Goal: Information Seeking & Learning: Learn about a topic

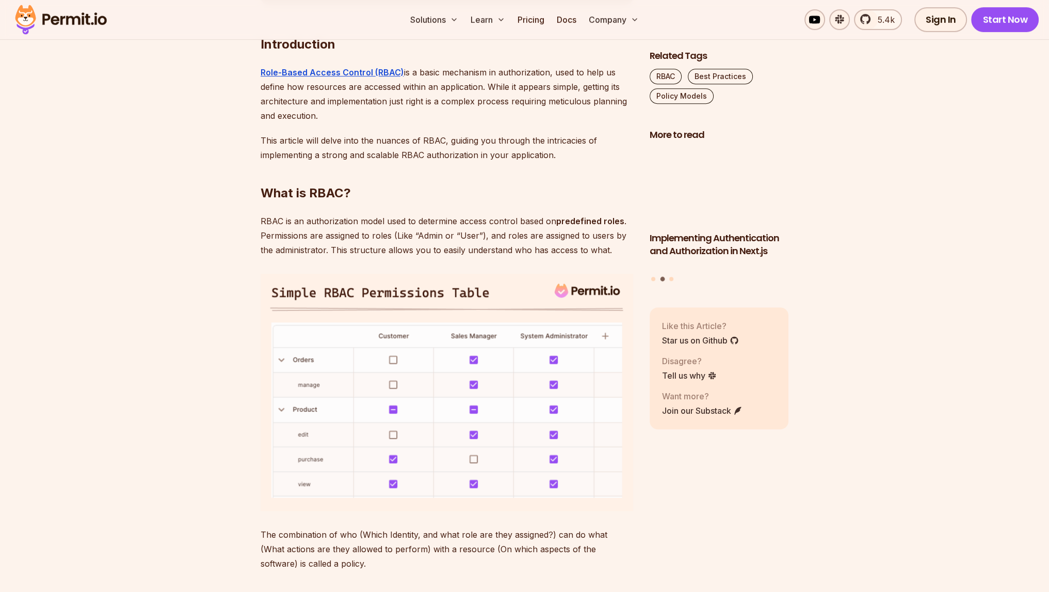
scroll to position [638, 0]
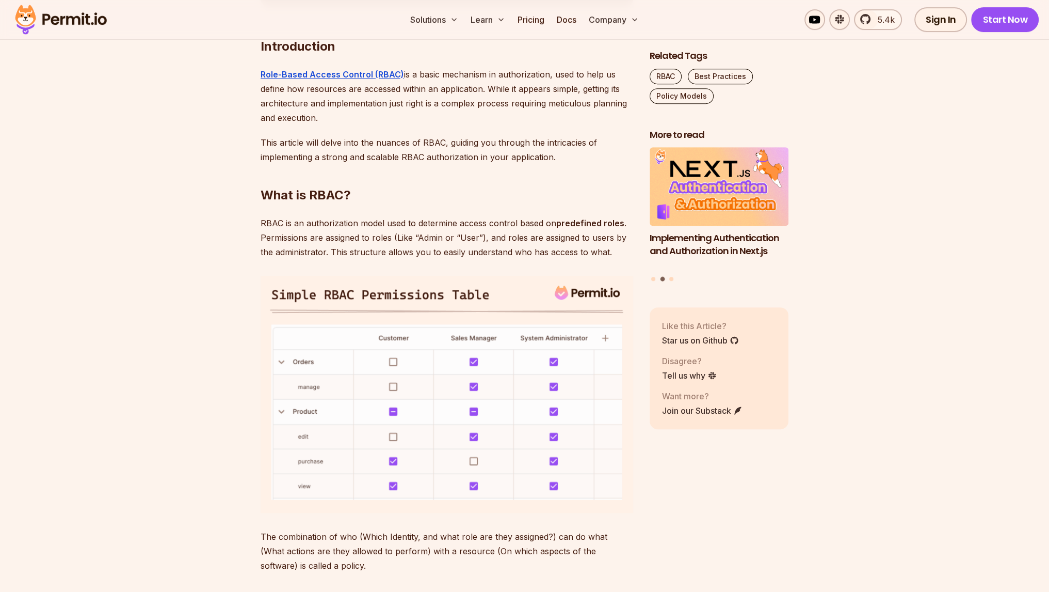
click at [402, 232] on p "RBAC is an authorization model used to determine access control based on predef…" at bounding box center [447, 237] width 373 height 43
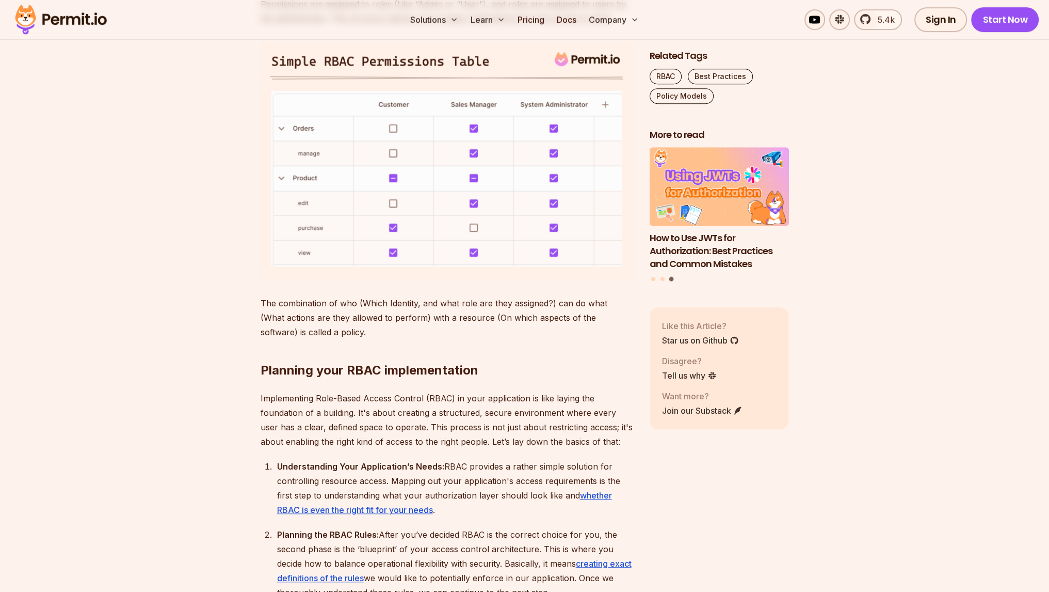
scroll to position [872, 0]
click at [389, 300] on p "The combination of who (Which Identity, and what role are they assigned?) can d…" at bounding box center [447, 316] width 373 height 43
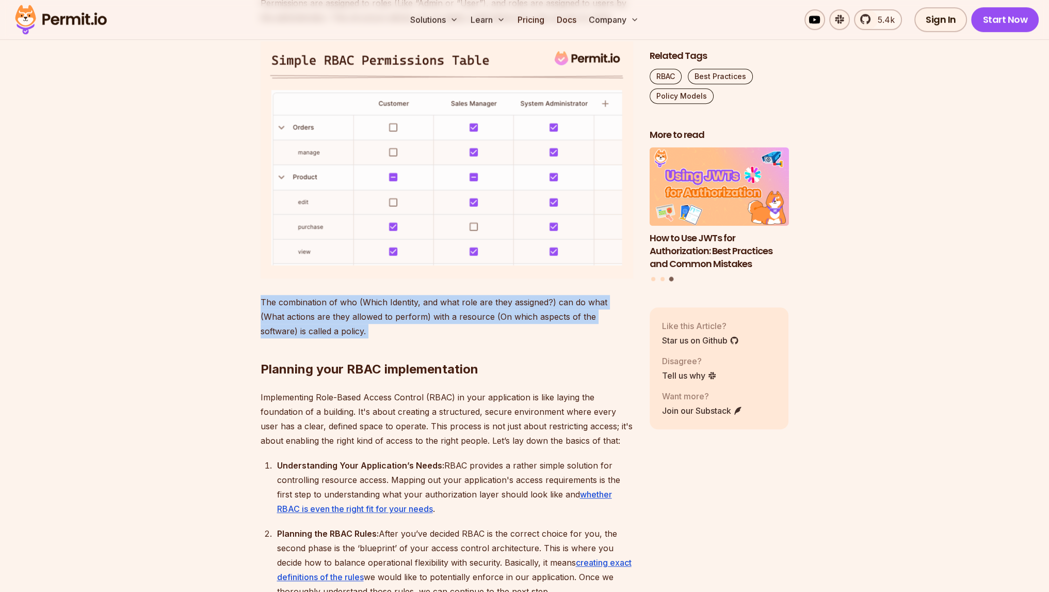
click at [389, 300] on p "The combination of who (Which Identity, and what role are they assigned?) can d…" at bounding box center [447, 316] width 373 height 43
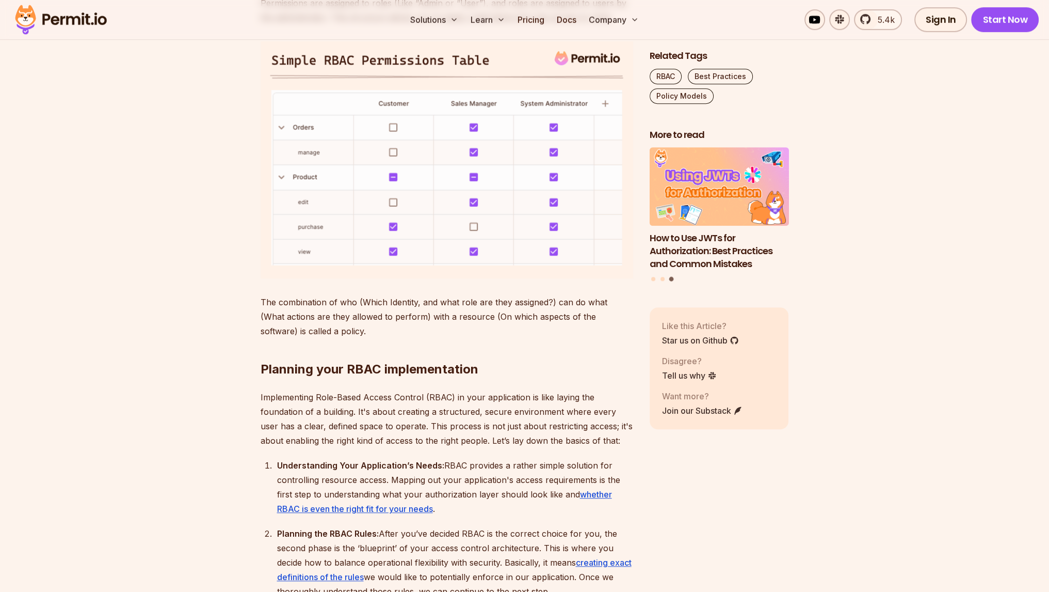
scroll to position [964, 0]
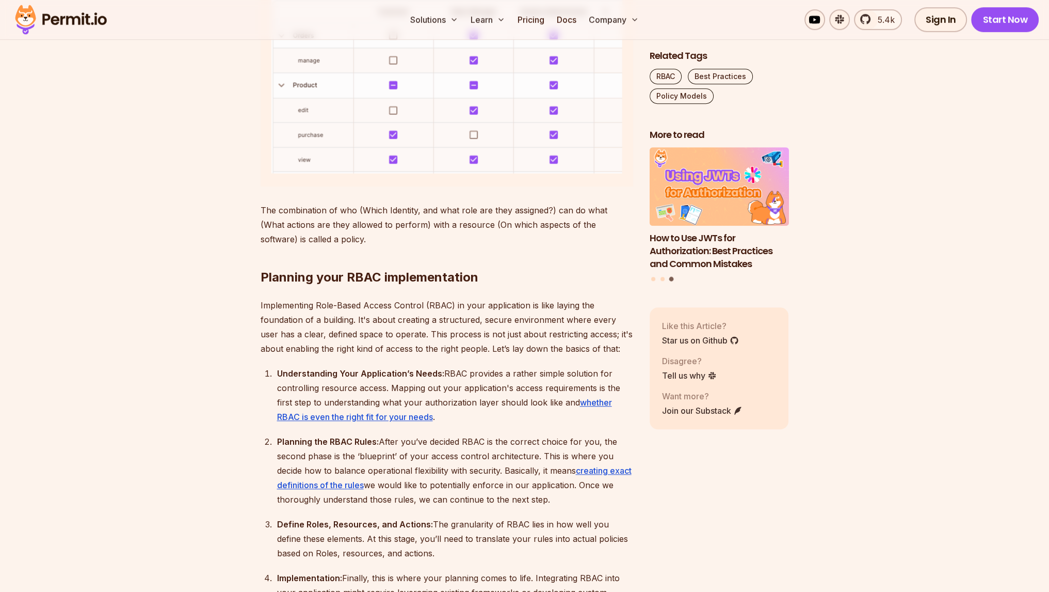
click at [389, 300] on p "Implementing Role-Based Access Control (RBAC) in your application is like layin…" at bounding box center [447, 327] width 373 height 58
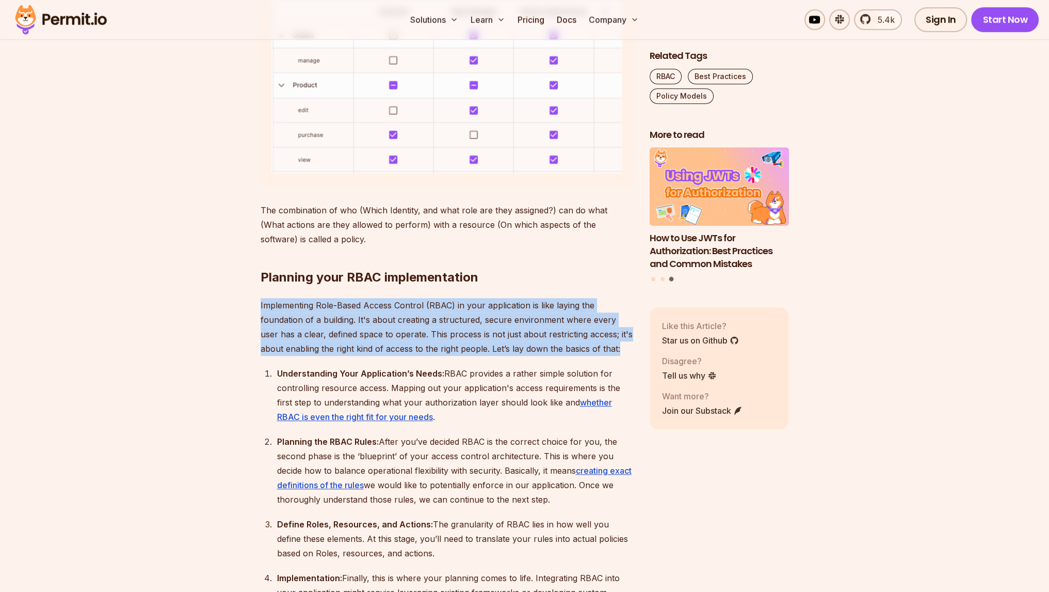
click at [389, 300] on p "Implementing Role-Based Access Control (RBAC) in your application is like layin…" at bounding box center [447, 327] width 373 height 58
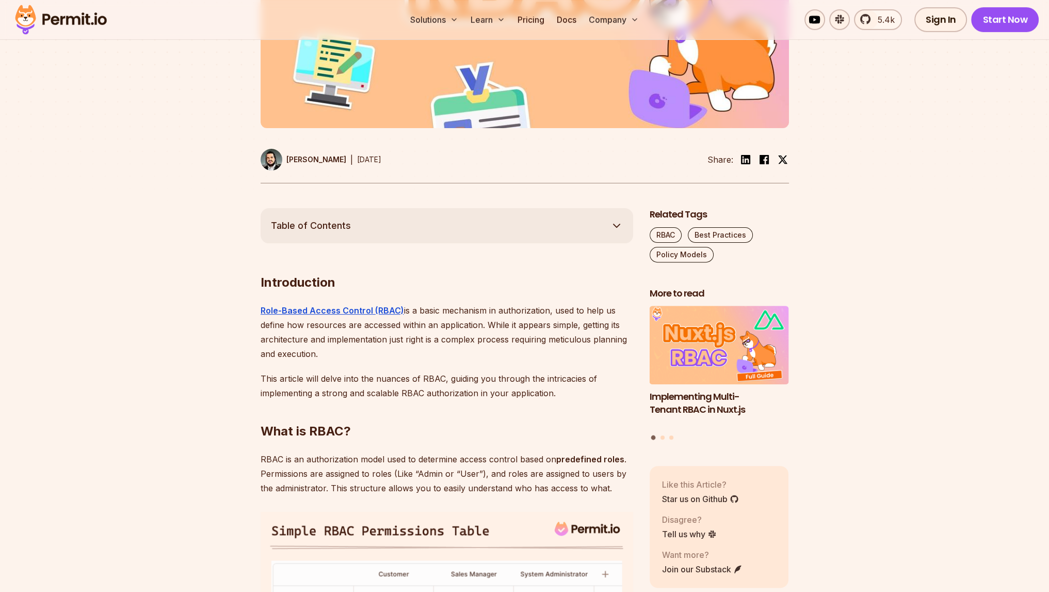
scroll to position [403, 0]
click at [440, 314] on p "Role-Based Access Control (RBAC) is a basic mechanism in authorization, used to…" at bounding box center [447, 332] width 373 height 58
click at [433, 315] on div at bounding box center [433, 315] width 0 height 0
click at [440, 314] on p "Role-Based Access Control (RBAC) is a basic mechanism in authorization, used to…" at bounding box center [447, 332] width 373 height 58
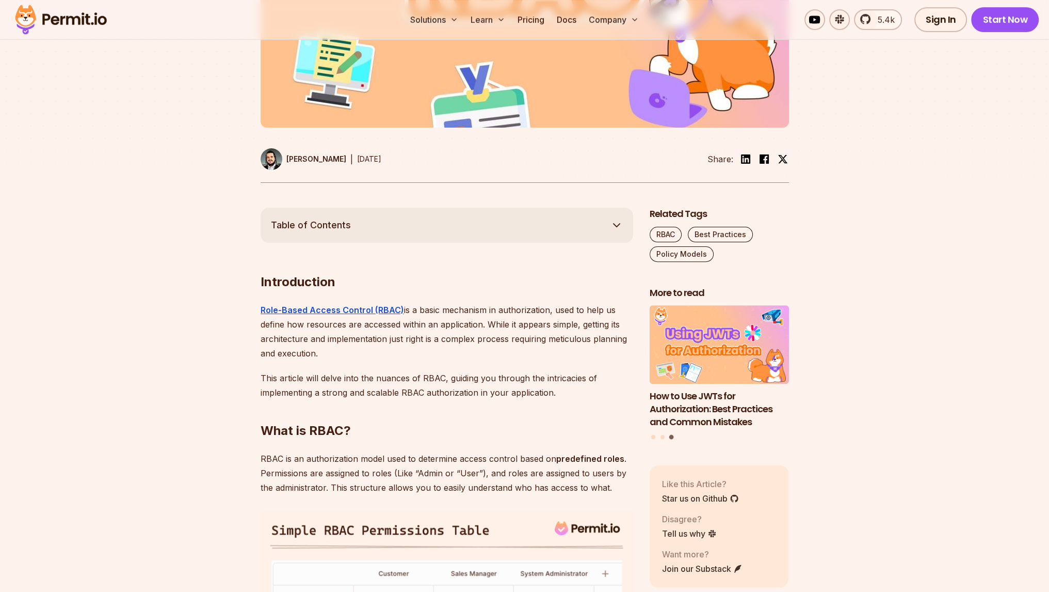
click at [433, 331] on p "Role-Based Access Control (RBAC) is a basic mechanism in authorization, used to…" at bounding box center [447, 332] width 373 height 58
click at [426, 319] on div at bounding box center [426, 319] width 0 height 0
click at [429, 347] on p "Role-Based Access Control (RBAC) is a basic mechanism in authorization, used to…" at bounding box center [447, 332] width 373 height 58
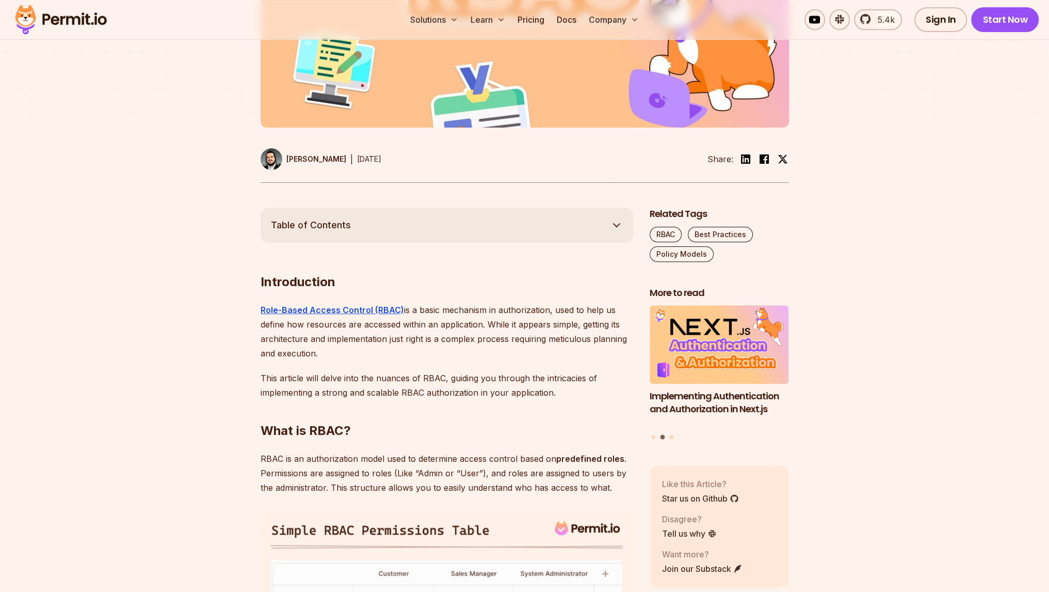
click at [441, 315] on p "Role-Based Access Control (RBAC) is a basic mechanism in authorization, used to…" at bounding box center [447, 332] width 373 height 58
click at [485, 318] on p "Role-Based Access Control (RBAC) is a basic mechanism in authorization, used to…" at bounding box center [447, 332] width 373 height 58
click at [496, 312] on p "Role-Based Access Control (RBAC) is a basic mechanism in authorization, used to…" at bounding box center [447, 332] width 373 height 58
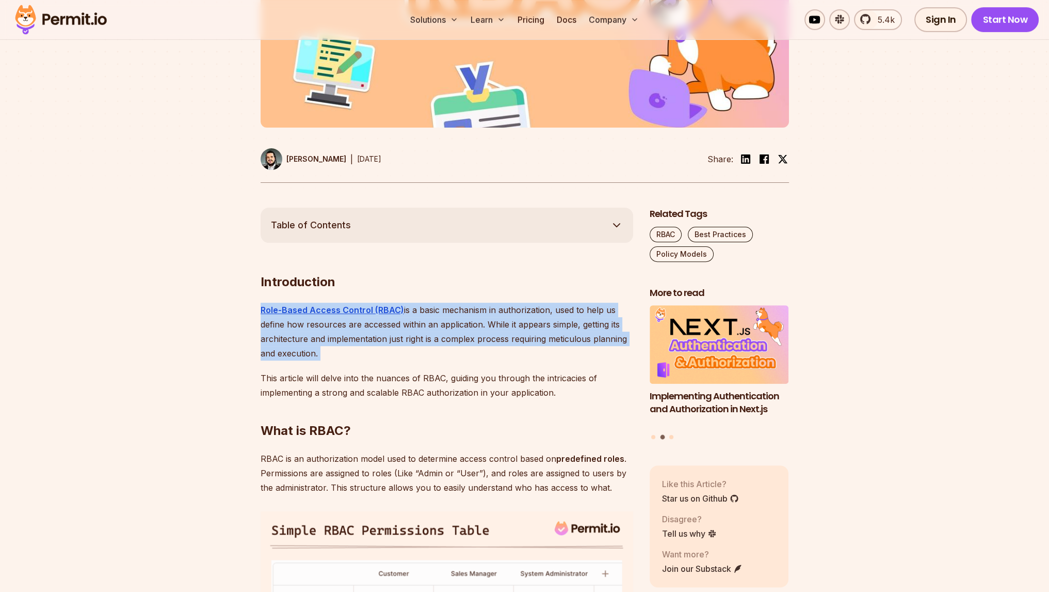
click at [496, 312] on p "Role-Based Access Control (RBAC) is a basic mechanism in authorization, used to…" at bounding box center [447, 332] width 373 height 58
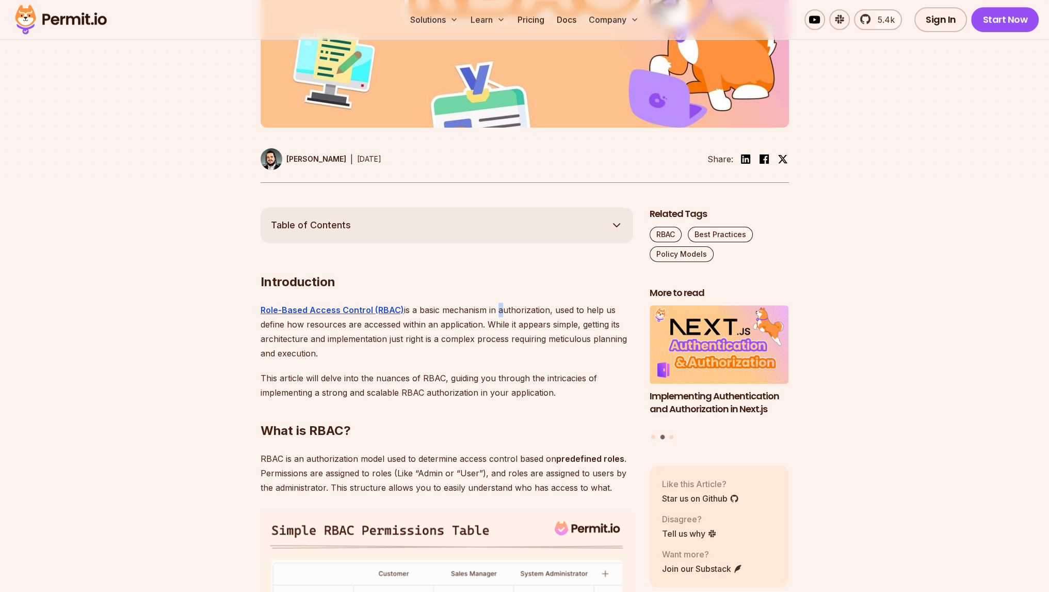
click at [496, 312] on p "Role-Based Access Control (RBAC) is a basic mechanism in authorization, used to…" at bounding box center [447, 332] width 373 height 58
click at [467, 316] on p "Role-Based Access Control (RBAC) is a basic mechanism in authorization, used to…" at bounding box center [447, 332] width 373 height 58
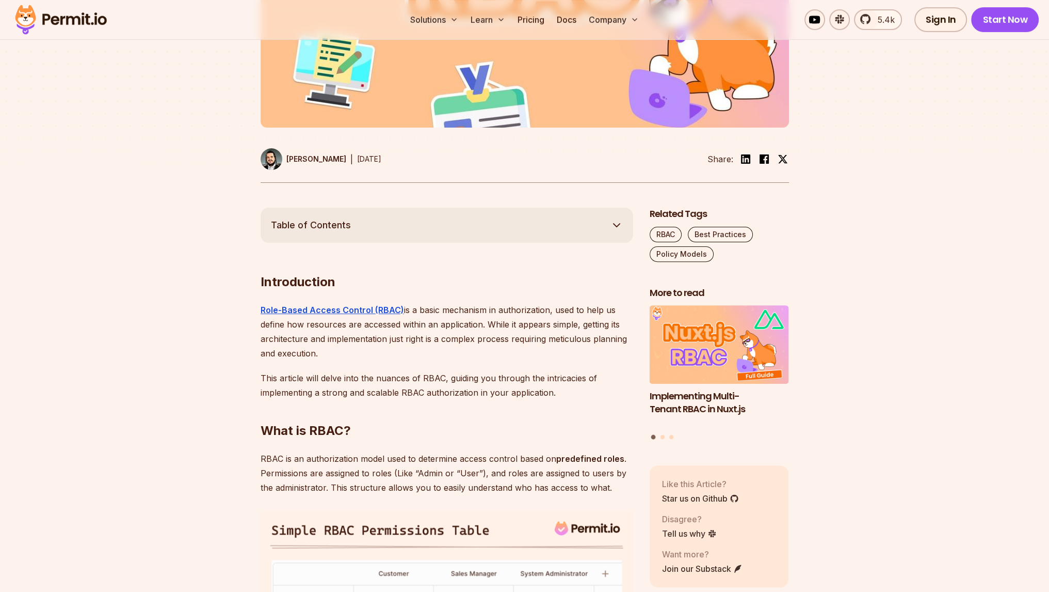
click at [457, 321] on p "Role-Based Access Control (RBAC) is a basic mechanism in authorization, used to…" at bounding box center [447, 332] width 373 height 58
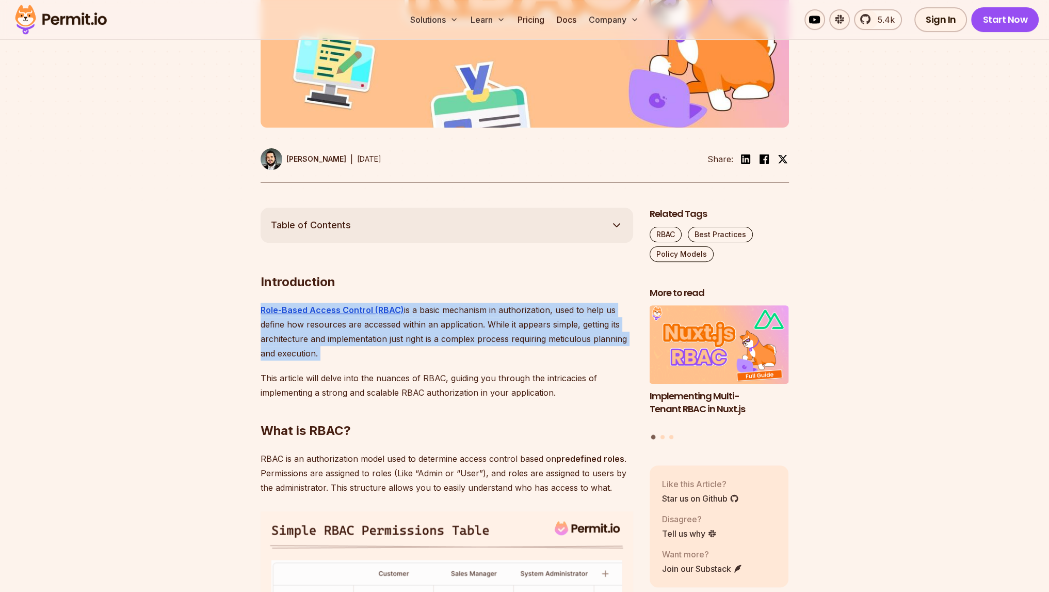
click at [457, 321] on p "Role-Based Access Control (RBAC) is a basic mechanism in authorization, used to…" at bounding box center [447, 332] width 373 height 58
click at [489, 329] on p "Role-Based Access Control (RBAC) is a basic mechanism in authorization, used to…" at bounding box center [447, 332] width 373 height 58
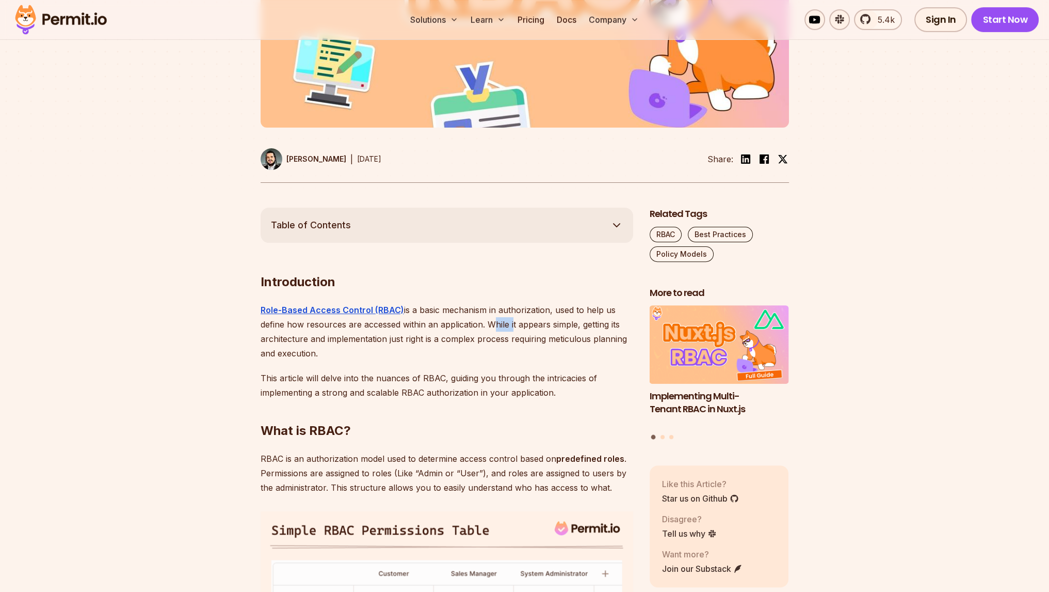
click at [489, 329] on p "Role-Based Access Control (RBAC) is a basic mechanism in authorization, used to…" at bounding box center [447, 332] width 373 height 58
click at [448, 340] on p "Role-Based Access Control (RBAC) is a basic mechanism in authorization, used to…" at bounding box center [447, 332] width 373 height 58
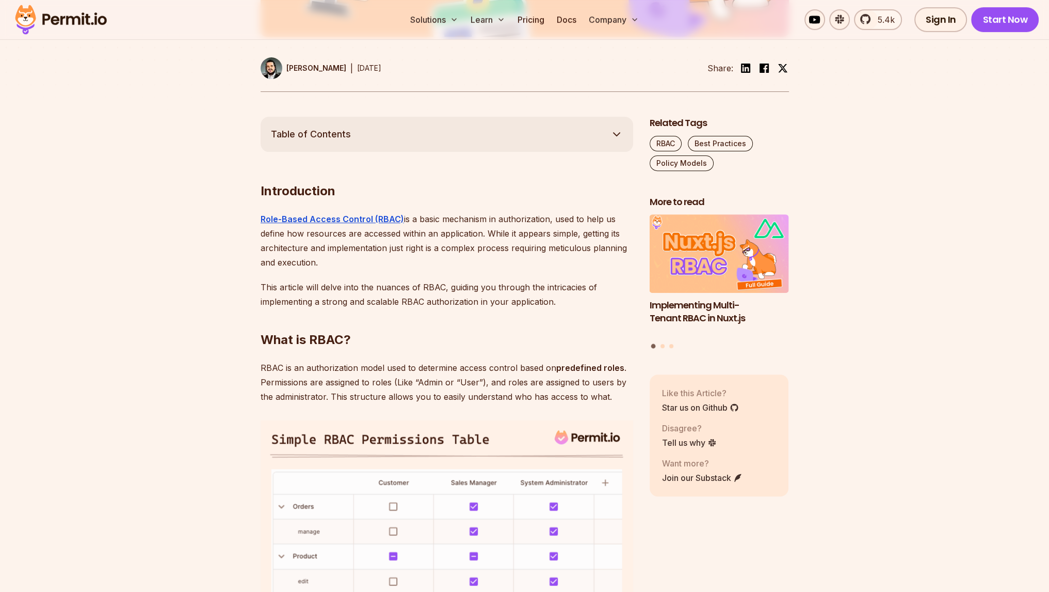
scroll to position [494, 0]
click at [431, 289] on p "This article will delve into the nuances of RBAC, guiding you through the intri…" at bounding box center [447, 294] width 373 height 29
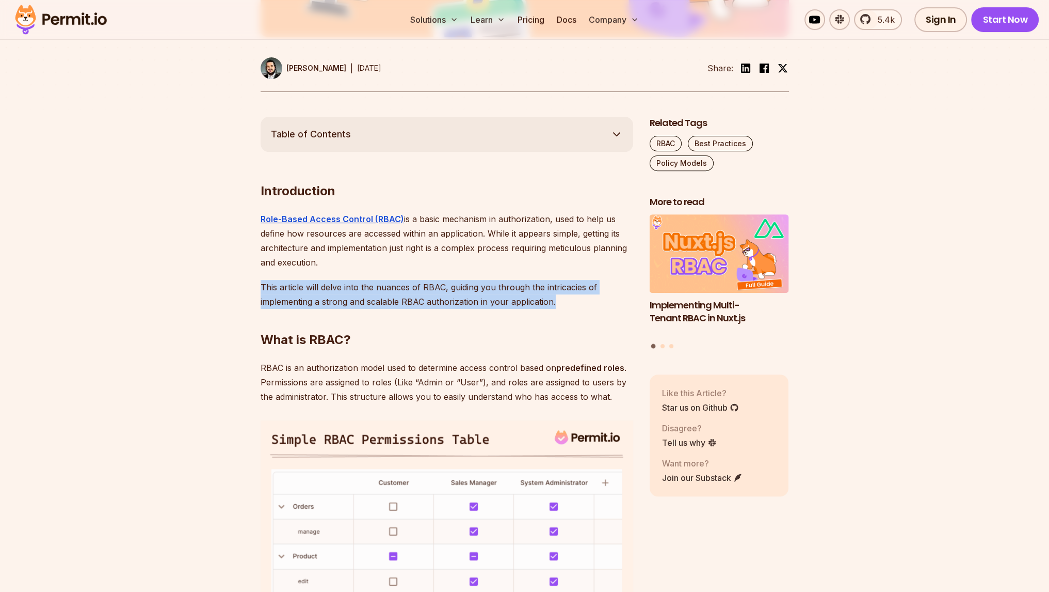
click at [431, 289] on p "This article will delve into the nuances of RBAC, guiding you through the intri…" at bounding box center [447, 294] width 373 height 29
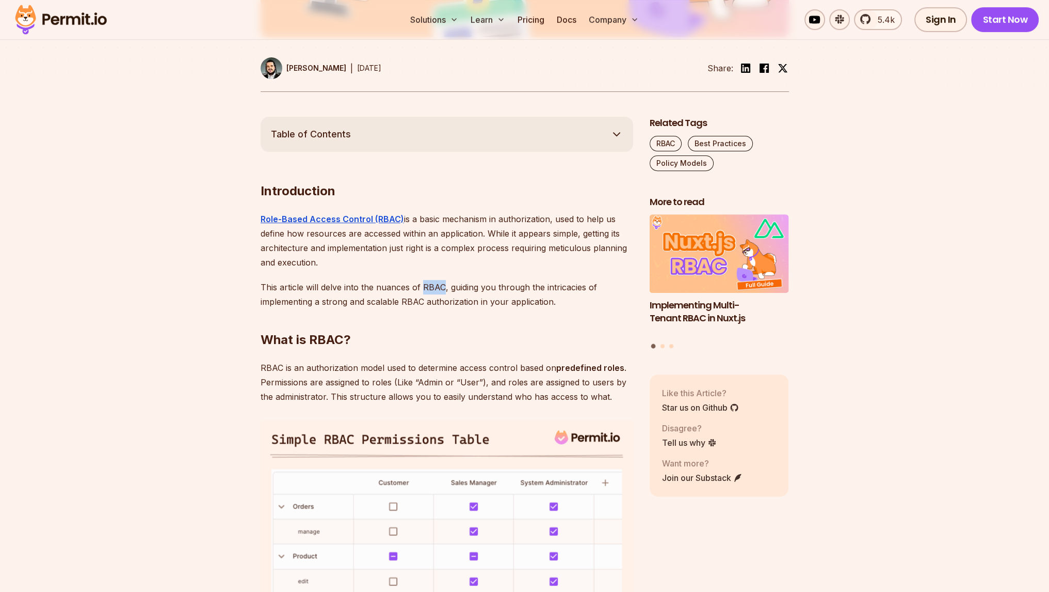
click at [431, 289] on p "This article will delve into the nuances of RBAC, guiding you through the intri…" at bounding box center [447, 294] width 373 height 29
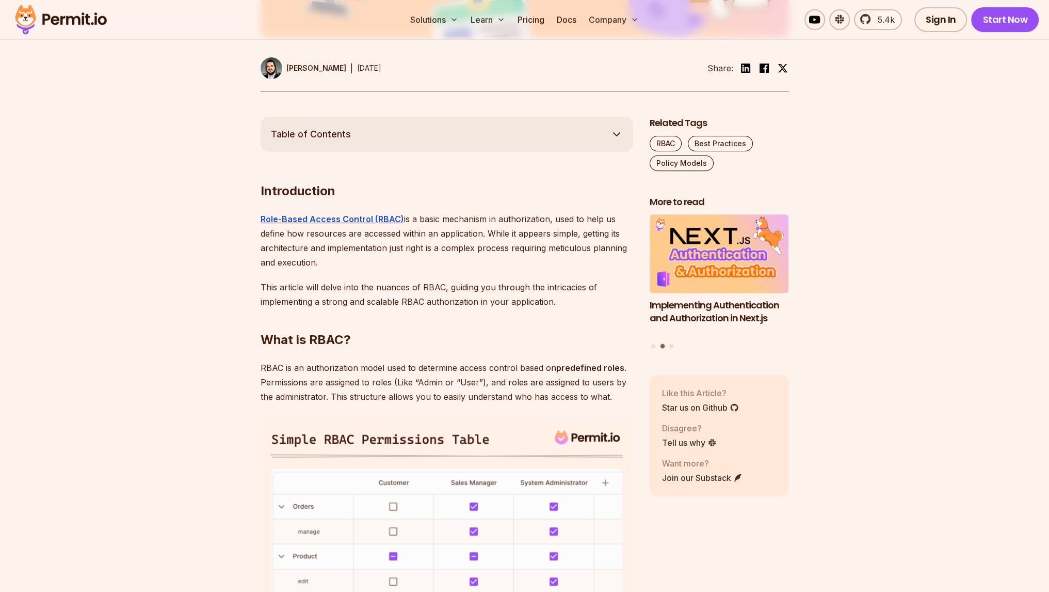
click at [401, 284] on p "This article will delve into the nuances of RBAC, guiding you through the intri…" at bounding box center [447, 294] width 373 height 29
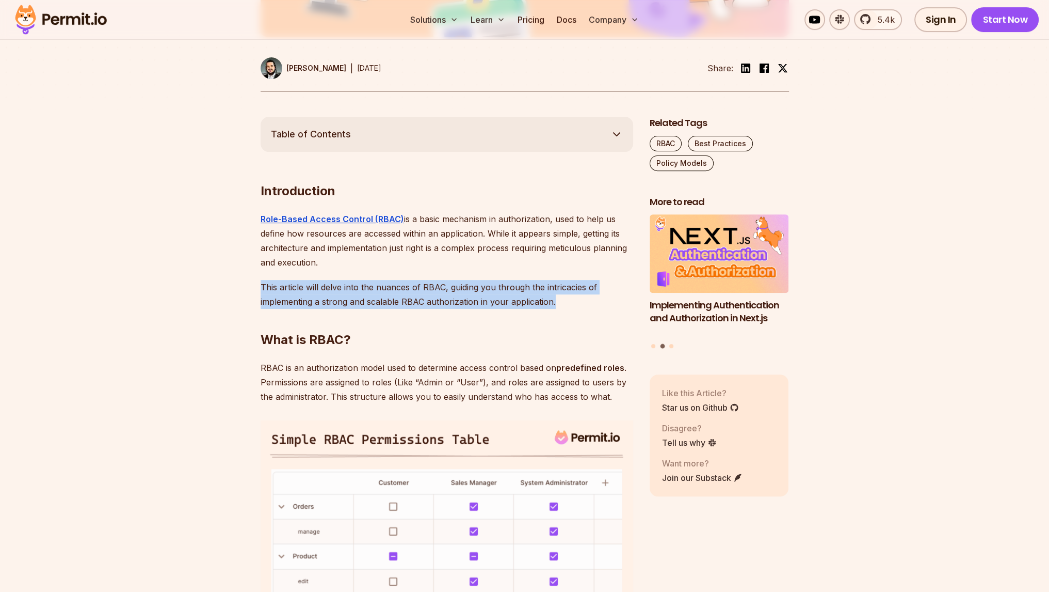
click at [401, 284] on p "This article will delve into the nuances of RBAC, guiding you through the intri…" at bounding box center [447, 294] width 373 height 29
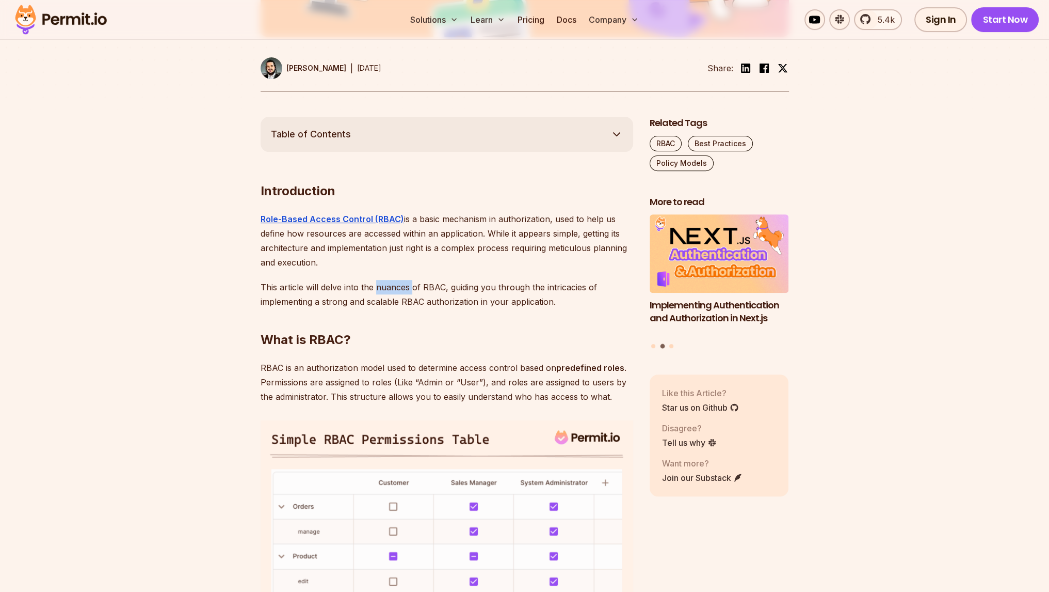
click at [401, 284] on p "This article will delve into the nuances of RBAC, guiding you through the intri…" at bounding box center [447, 294] width 373 height 29
click at [339, 281] on p "This article will delve into the nuances of RBAC, guiding you through the intri…" at bounding box center [447, 294] width 373 height 29
click at [376, 285] on p "This article will delve into the nuances of RBAC, guiding you through the intri…" at bounding box center [447, 294] width 373 height 29
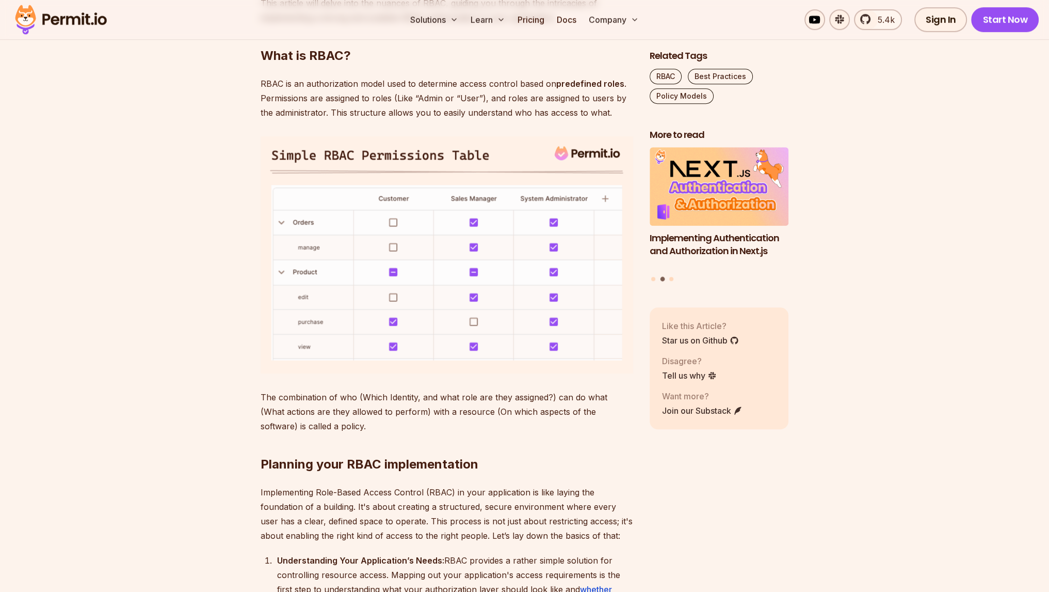
scroll to position [778, 0]
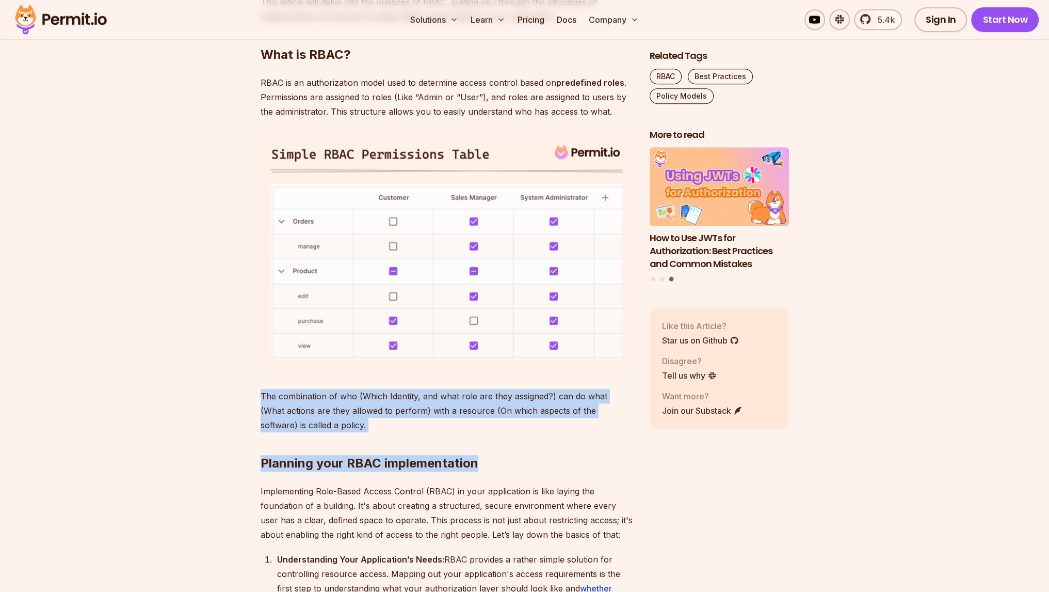
drag, startPoint x: 355, startPoint y: 408, endPoint x: 615, endPoint y: 446, distance: 262.9
click at [504, 422] on h2 "Planning your RBAC implementation" at bounding box center [447, 442] width 373 height 58
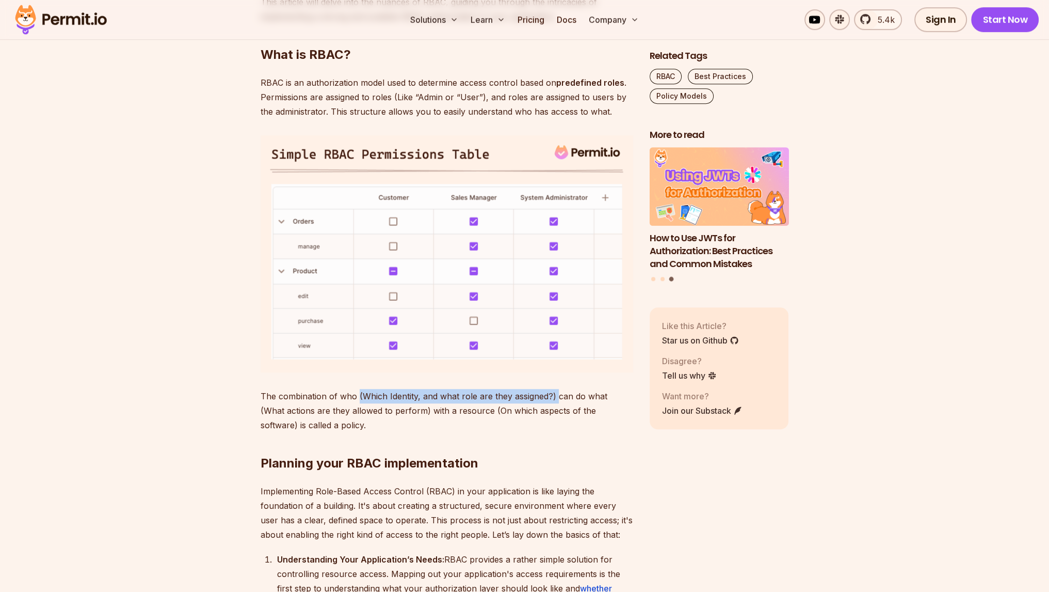
drag, startPoint x: 357, startPoint y: 395, endPoint x: 555, endPoint y: 402, distance: 198.3
click at [555, 402] on p "The combination of who (Which Identity, and what role are they assigned?) can d…" at bounding box center [447, 410] width 373 height 43
click at [562, 397] on p "The combination of who (Which Identity, and what role are they assigned?) can d…" at bounding box center [447, 410] width 373 height 43
drag, startPoint x: 266, startPoint y: 411, endPoint x: 380, endPoint y: 415, distance: 114.1
click at [380, 415] on p "The combination of who (Which Identity, and what role are they assigned?) can d…" at bounding box center [447, 410] width 373 height 43
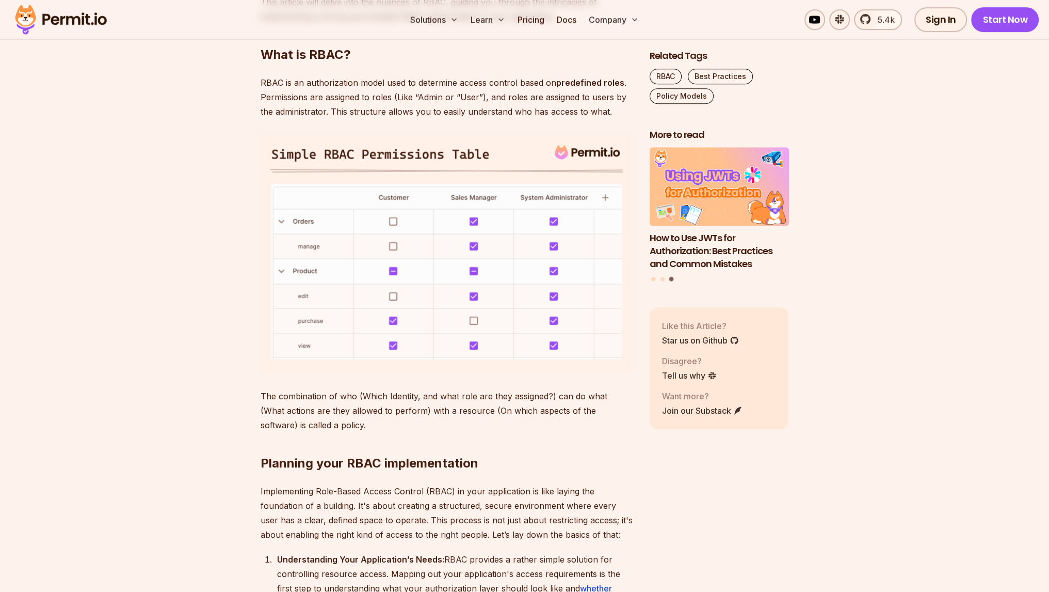
click at [413, 415] on p "The combination of who (Which Identity, and what role are they assigned?) can d…" at bounding box center [447, 410] width 373 height 43
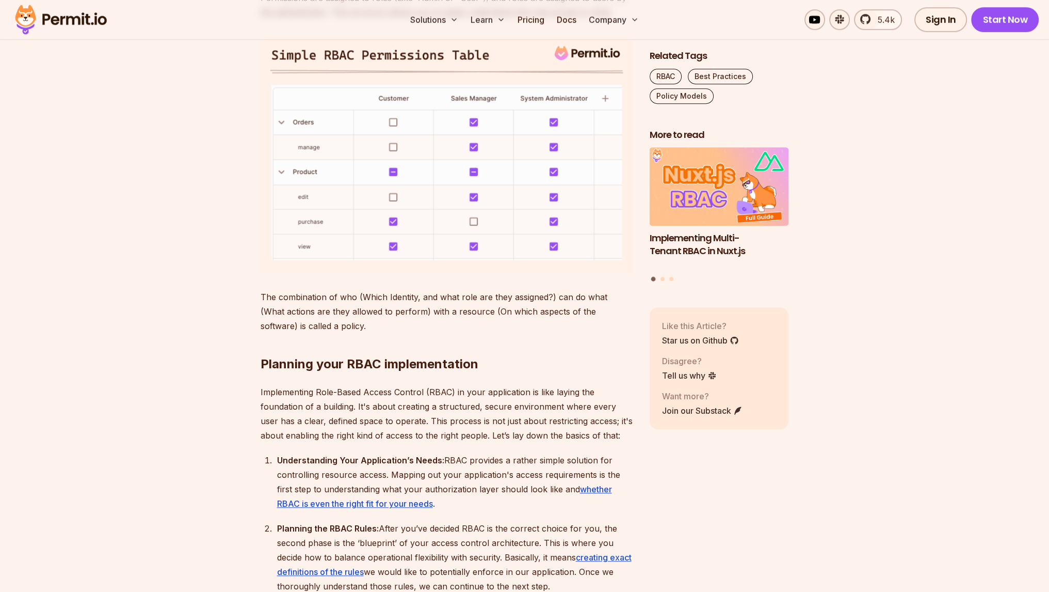
scroll to position [882, 0]
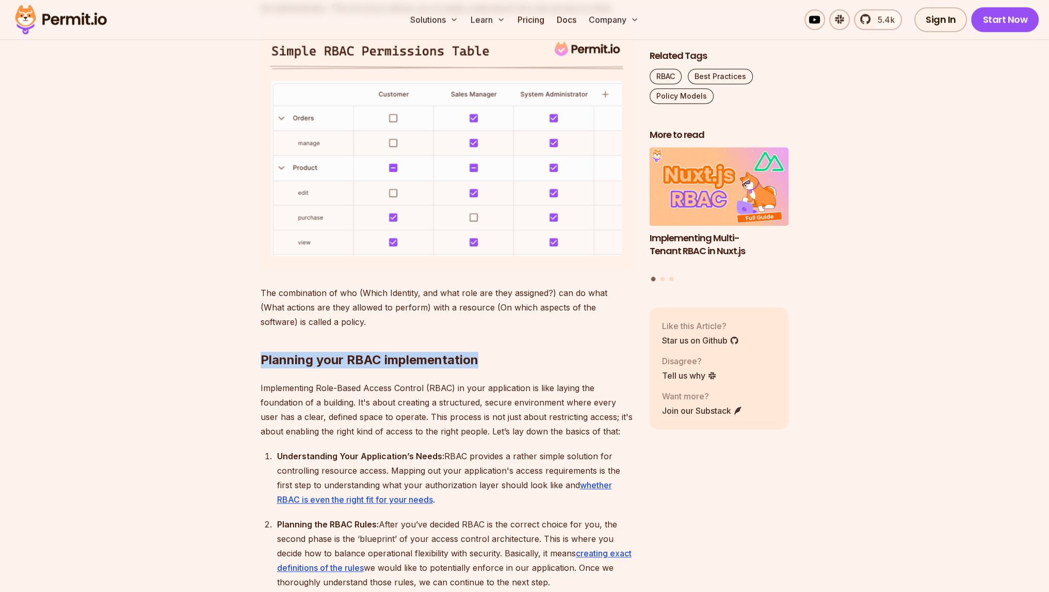
drag, startPoint x: 257, startPoint y: 362, endPoint x: 515, endPoint y: 361, distance: 258.1
click at [367, 368] on h2 "Planning your RBAC implementation" at bounding box center [447, 339] width 373 height 58
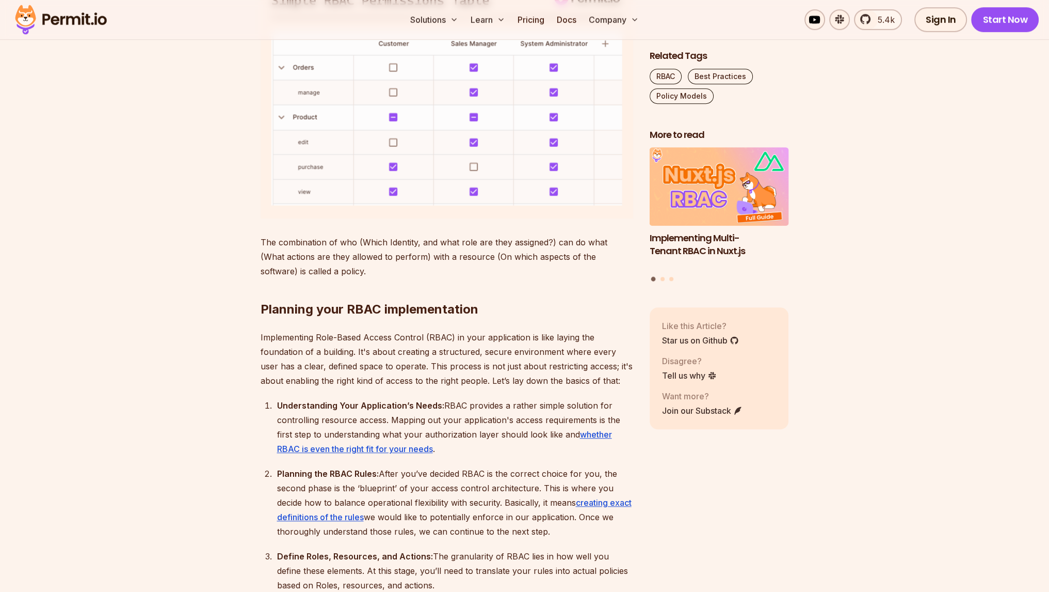
scroll to position [933, 0]
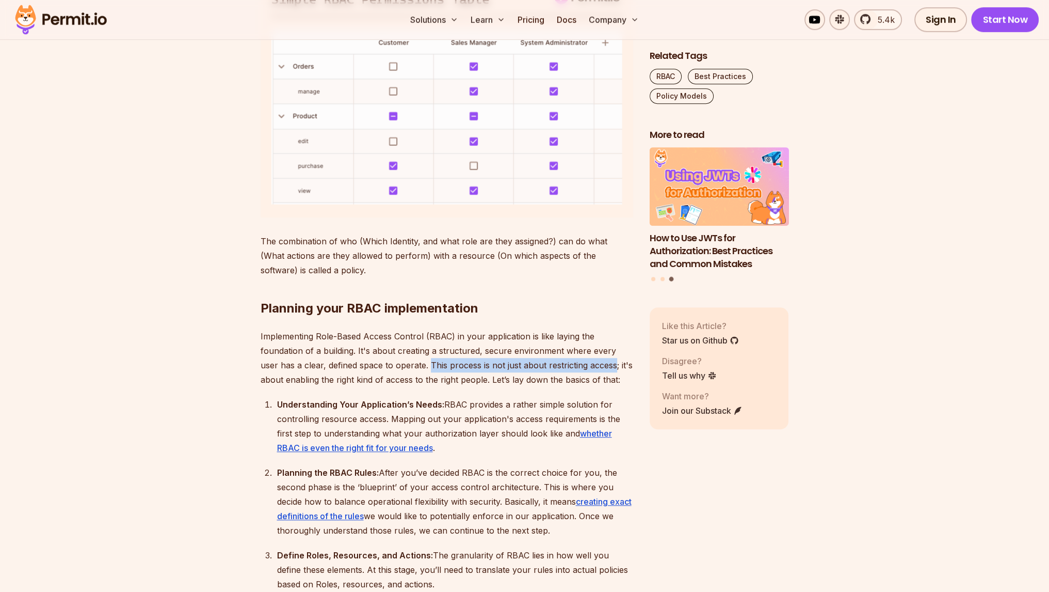
drag, startPoint x: 429, startPoint y: 366, endPoint x: 595, endPoint y: 366, distance: 165.7
click at [595, 366] on p "Implementing Role-Based Access Control (RBAC) in your application is like layin…" at bounding box center [447, 358] width 373 height 58
click at [507, 369] on p "Implementing Role-Based Access Control (RBAC) in your application is like layin…" at bounding box center [447, 358] width 373 height 58
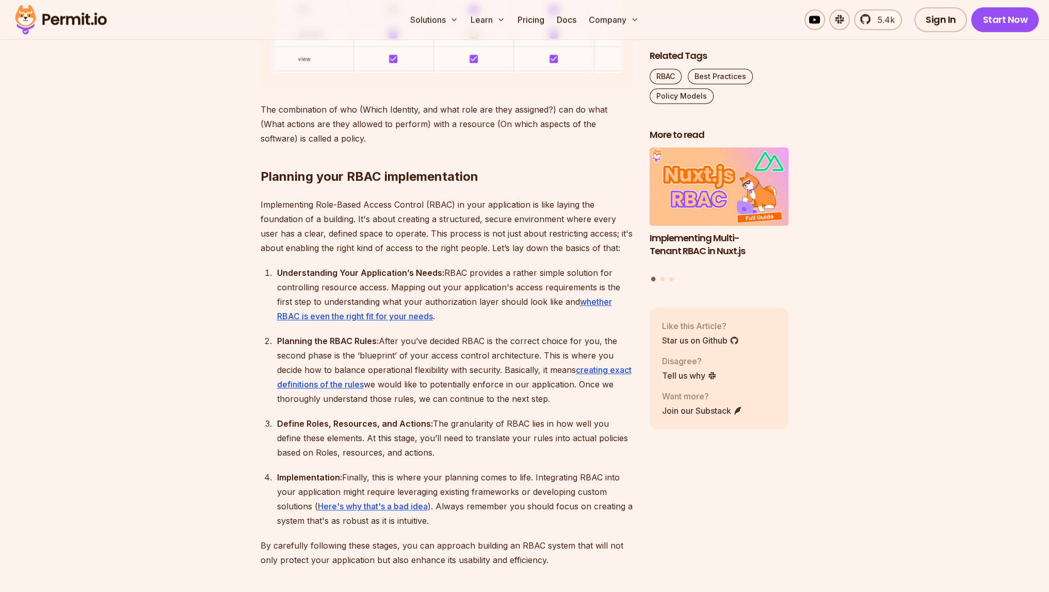
scroll to position [1088, 0]
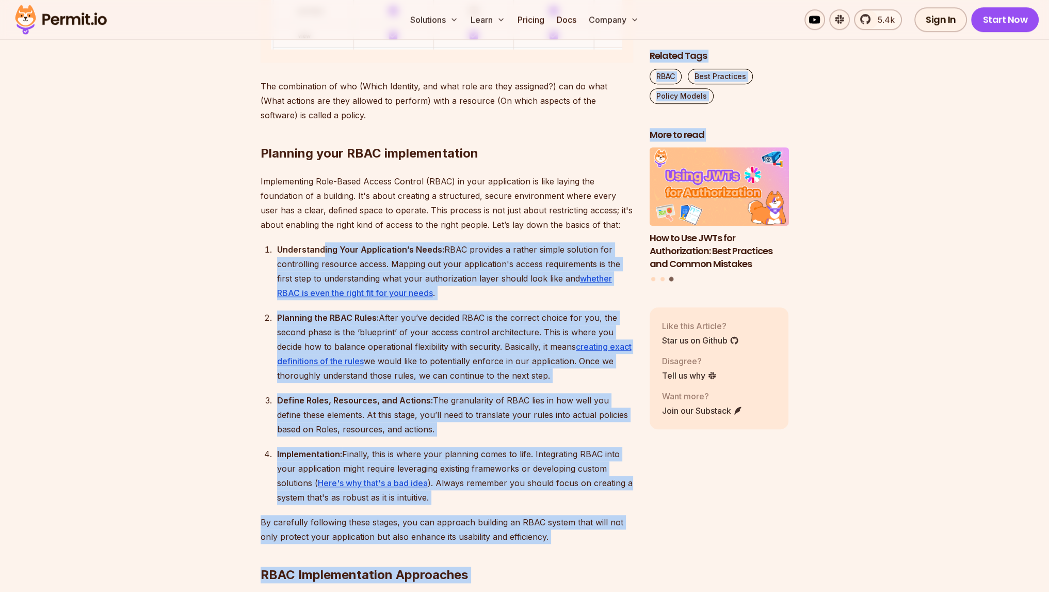
drag, startPoint x: 385, startPoint y: 253, endPoint x: 645, endPoint y: 264, distance: 260.9
click at [428, 340] on div "Planning the RBAC Rules: After you’ve decided RBAC is the correct choice for yo…" at bounding box center [455, 346] width 356 height 72
click at [421, 327] on div "Planning the RBAC Rules: After you’ve decided RBAC is the correct choice for yo…" at bounding box center [455, 346] width 356 height 72
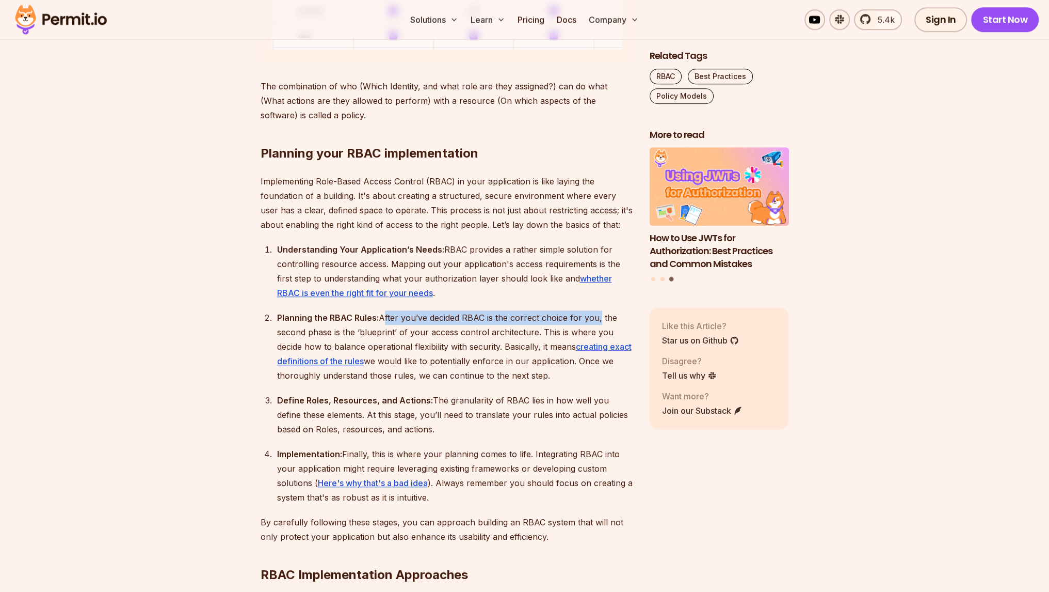
drag, startPoint x: 381, startPoint y: 312, endPoint x: 596, endPoint y: 312, distance: 214.7
click at [596, 312] on div "Planning the RBAC Rules: After you’ve decided RBAC is the correct choice for yo…" at bounding box center [455, 346] width 356 height 72
click at [416, 328] on div "Planning the RBAC Rules: After you’ve decided RBAC is the correct choice for yo…" at bounding box center [455, 346] width 356 height 72
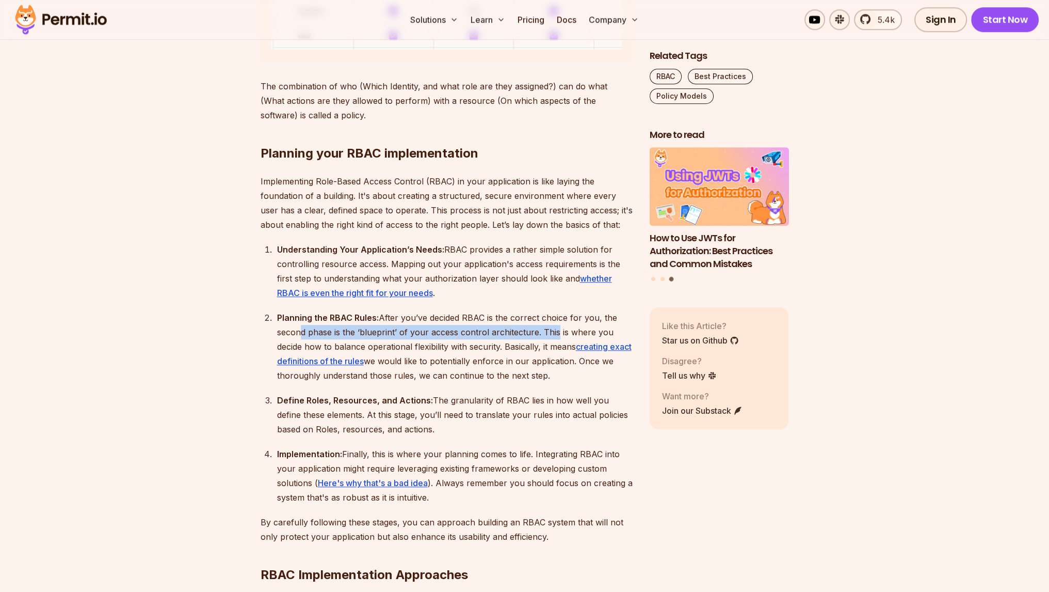
drag, startPoint x: 297, startPoint y: 328, endPoint x: 553, endPoint y: 335, distance: 256.6
click at [553, 335] on div "Planning the RBAC Rules: After you’ve decided RBAC is the correct choice for yo…" at bounding box center [455, 346] width 356 height 72
click at [550, 335] on div "Planning the RBAC Rules: After you’ve decided RBAC is the correct choice for yo…" at bounding box center [455, 346] width 356 height 72
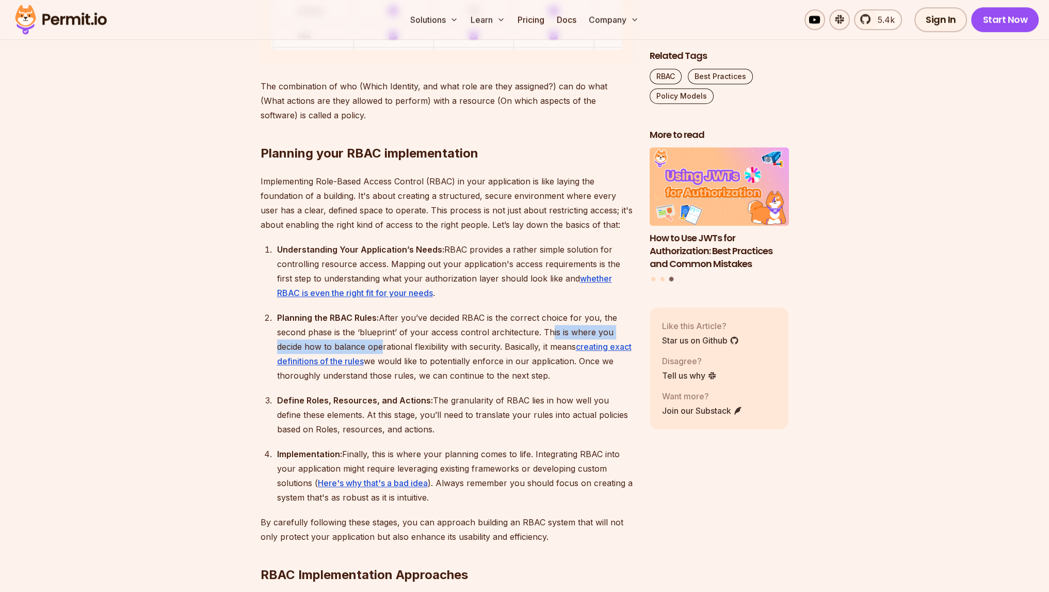
drag, startPoint x: 551, startPoint y: 328, endPoint x: 376, endPoint y: 343, distance: 176.2
click at [376, 343] on div "Planning the RBAC Rules: After you’ve decided RBAC is the correct choice for yo…" at bounding box center [455, 346] width 356 height 72
click at [376, 341] on div "Planning the RBAC Rules: After you’ve decided RBAC is the correct choice for yo…" at bounding box center [455, 346] width 356 height 72
drag, startPoint x: 322, startPoint y: 337, endPoint x: 519, endPoint y: 337, distance: 197.2
click at [519, 337] on div "Planning the RBAC Rules: After you’ve decided RBAC is the correct choice for yo…" at bounding box center [455, 346] width 356 height 72
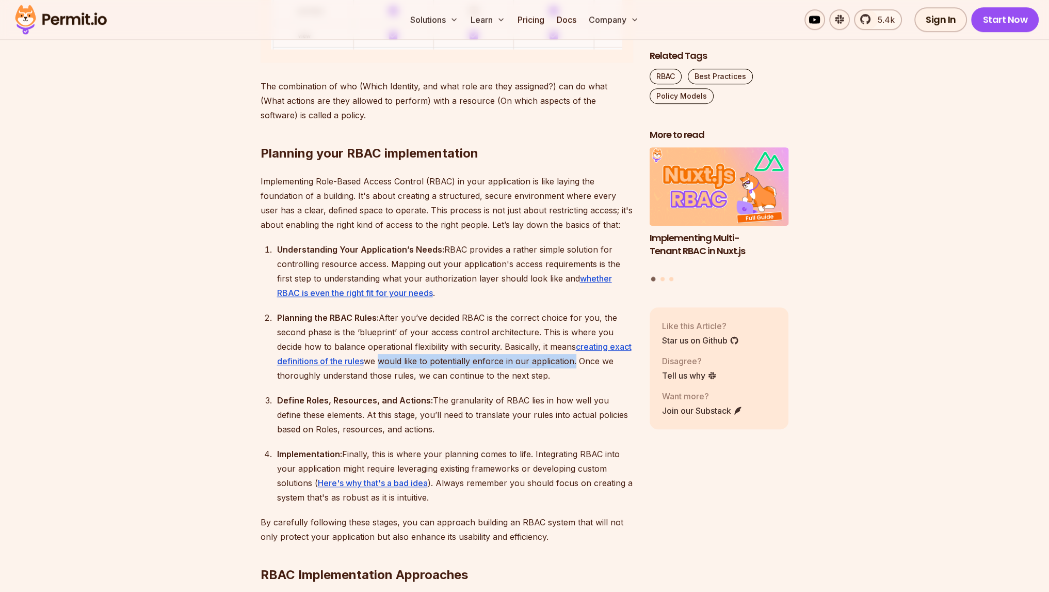
drag, startPoint x: 436, startPoint y: 363, endPoint x: 596, endPoint y: 363, distance: 160.5
click at [596, 363] on div "Planning the RBAC Rules: After you’ve decided RBAC is the correct choice for yo…" at bounding box center [455, 346] width 356 height 72
drag, startPoint x: 316, startPoint y: 377, endPoint x: 447, endPoint y: 377, distance: 130.6
click at [447, 377] on div "Planning the RBAC Rules: After you’ve decided RBAC is the correct choice for yo…" at bounding box center [455, 346] width 356 height 72
click at [357, 393] on div "Define Roles, Resources, and Actions: The granularity of RBAC lies in how well …" at bounding box center [455, 414] width 356 height 43
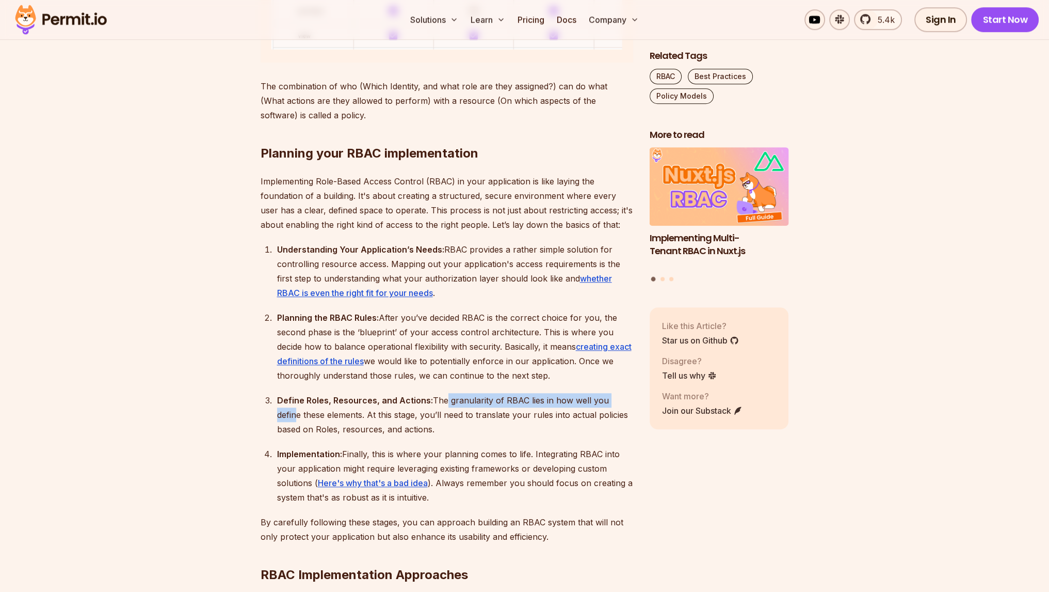
drag, startPoint x: 441, startPoint y: 401, endPoint x: 621, endPoint y: 403, distance: 179.7
click at [621, 403] on div "Define Roles, Resources, and Actions: The granularity of RBAC lies in how well …" at bounding box center [455, 414] width 356 height 43
click at [405, 406] on div "Define Roles, Resources, and Actions: The granularity of RBAC lies in how well …" at bounding box center [455, 414] width 356 height 43
drag, startPoint x: 342, startPoint y: 414, endPoint x: 388, endPoint y: 419, distance: 46.2
click at [388, 419] on div "Define Roles, Resources, and Actions: The granularity of RBAC lies in how well …" at bounding box center [455, 414] width 356 height 43
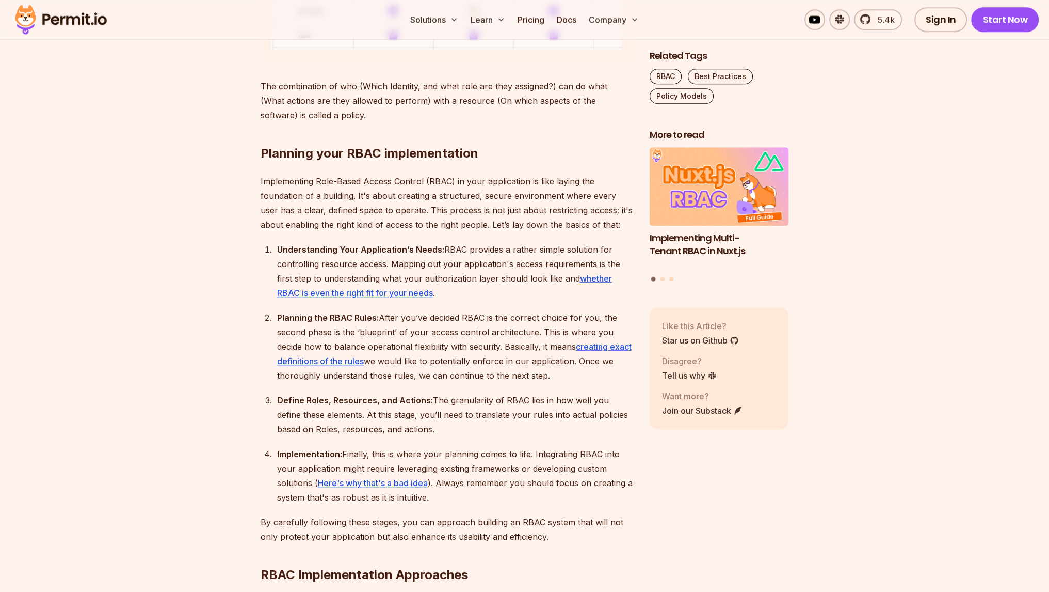
click at [444, 413] on div "Define Roles, Resources, and Actions: The granularity of RBAC lies in how well …" at bounding box center [455, 414] width 356 height 43
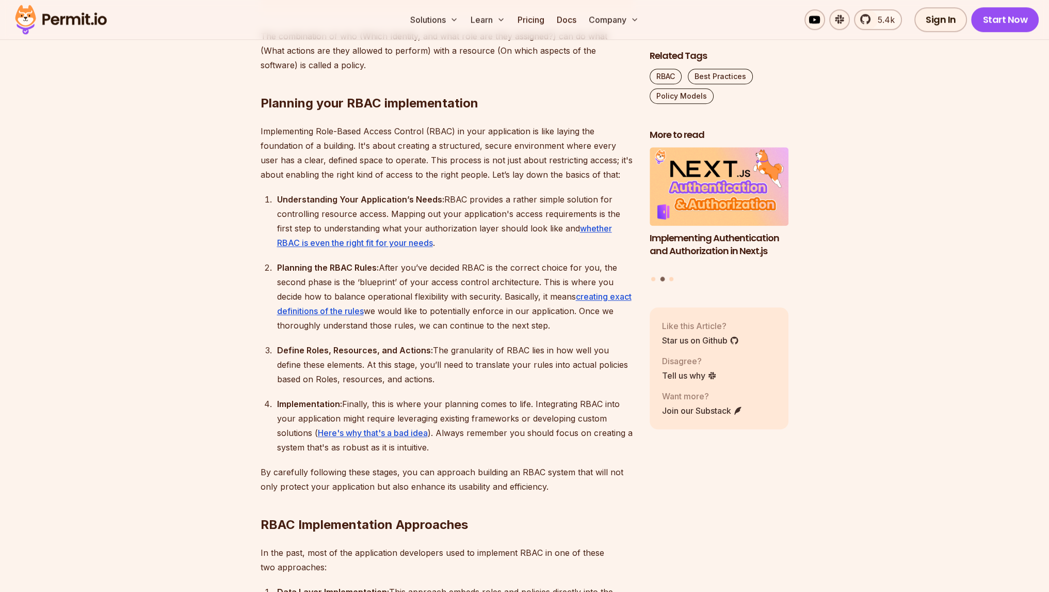
scroll to position [1140, 0]
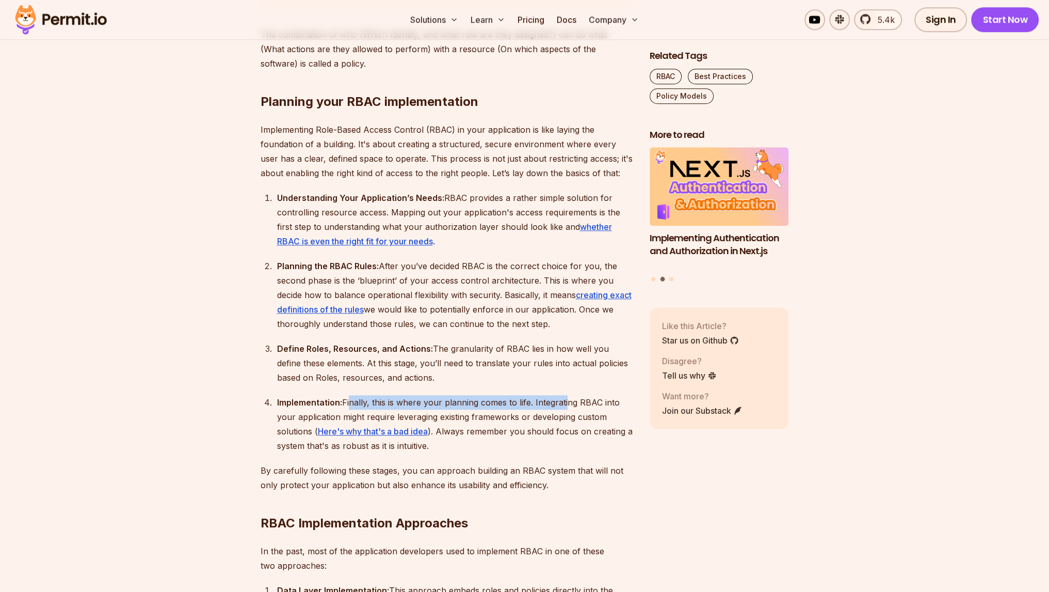
drag, startPoint x: 349, startPoint y: 400, endPoint x: 565, endPoint y: 398, distance: 215.8
click at [565, 398] on div "Implementation: Finally, this is where your planning comes to life. Integrating…" at bounding box center [455, 424] width 356 height 58
drag, startPoint x: 299, startPoint y: 411, endPoint x: 585, endPoint y: 413, distance: 285.5
click at [585, 413] on div "Implementation: Finally, this is where your planning comes to life. Integrating…" at bounding box center [455, 424] width 356 height 58
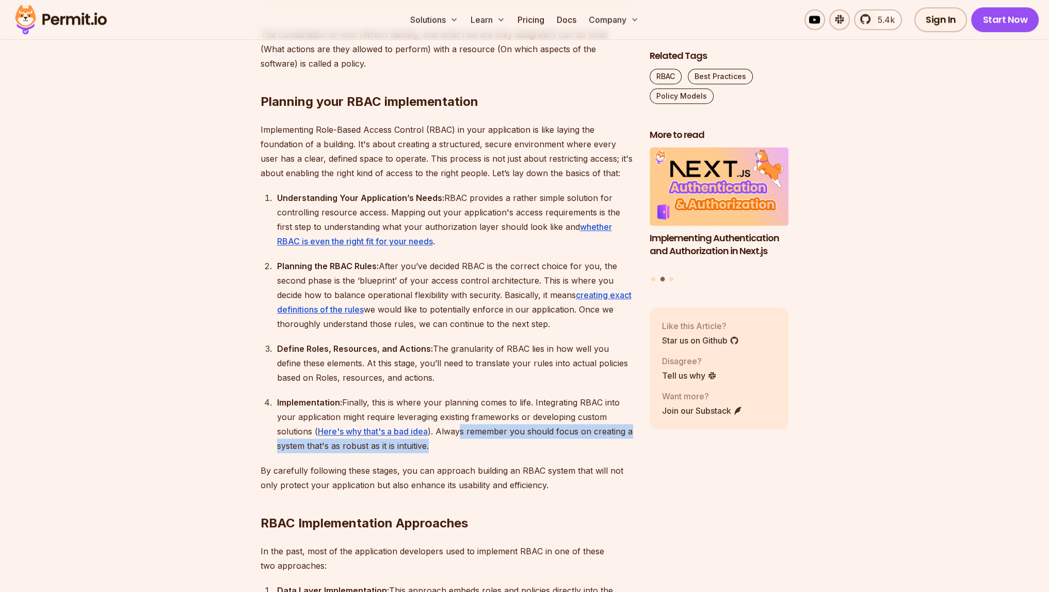
drag, startPoint x: 510, startPoint y: 427, endPoint x: 581, endPoint y: 441, distance: 72.6
click at [581, 441] on div "Implementation: Finally, this is where your planning comes to life. Integrating…" at bounding box center [455, 424] width 356 height 58
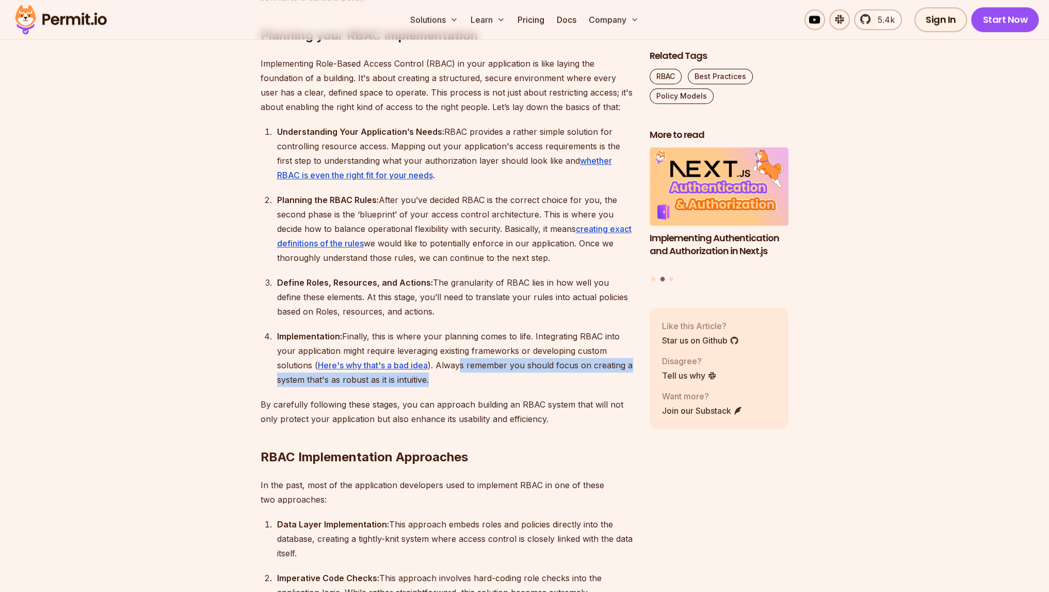
scroll to position [1295, 0]
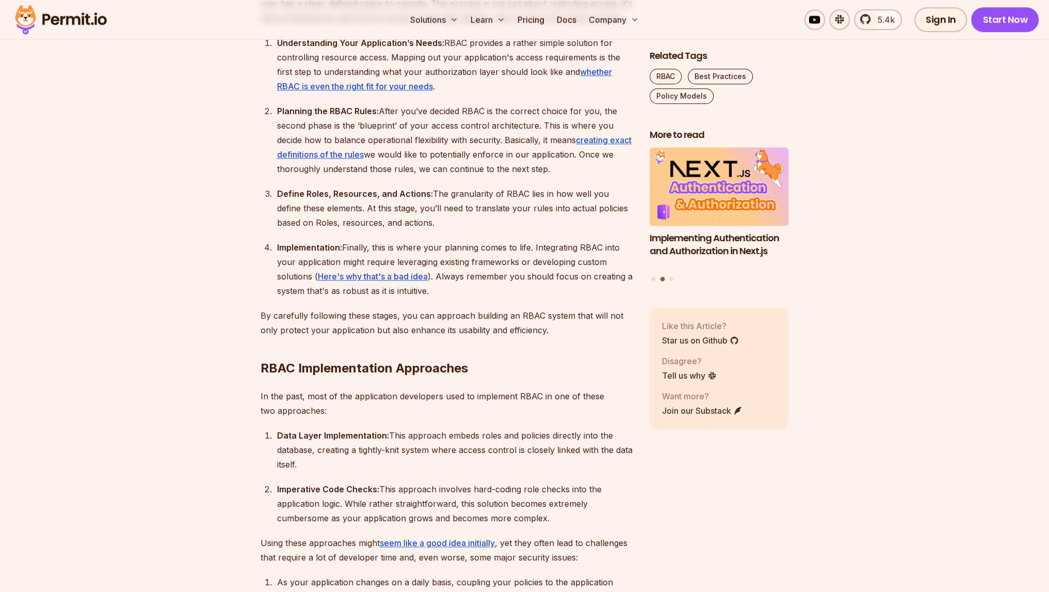
drag, startPoint x: 325, startPoint y: 335, endPoint x: 320, endPoint y: 327, distance: 9.0
click at [325, 334] on p "By carefully following these stages, you can approach building an RBAC system t…" at bounding box center [447, 322] width 373 height 29
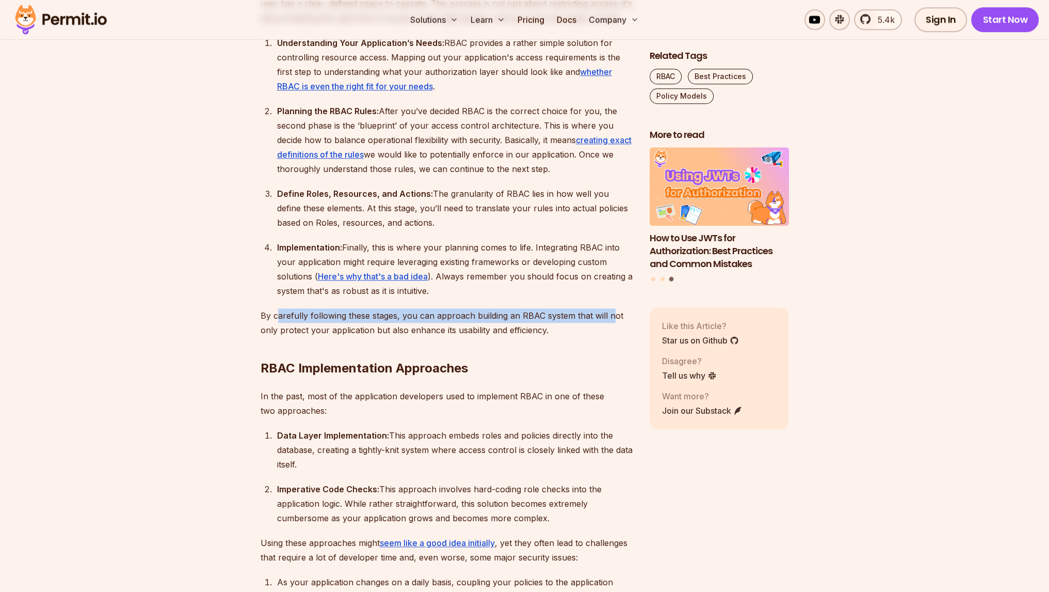
drag, startPoint x: 311, startPoint y: 320, endPoint x: 609, endPoint y: 322, distance: 298.4
click at [609, 322] on p "By carefully following these stages, you can approach building an RBAC system t…" at bounding box center [447, 322] width 373 height 29
click at [383, 321] on p "By carefully following these stages, you can approach building an RBAC system t…" at bounding box center [447, 322] width 373 height 29
drag, startPoint x: 260, startPoint y: 326, endPoint x: 453, endPoint y: 325, distance: 193.1
click at [453, 325] on p "By carefully following these stages, you can approach building an RBAC system t…" at bounding box center [447, 322] width 373 height 29
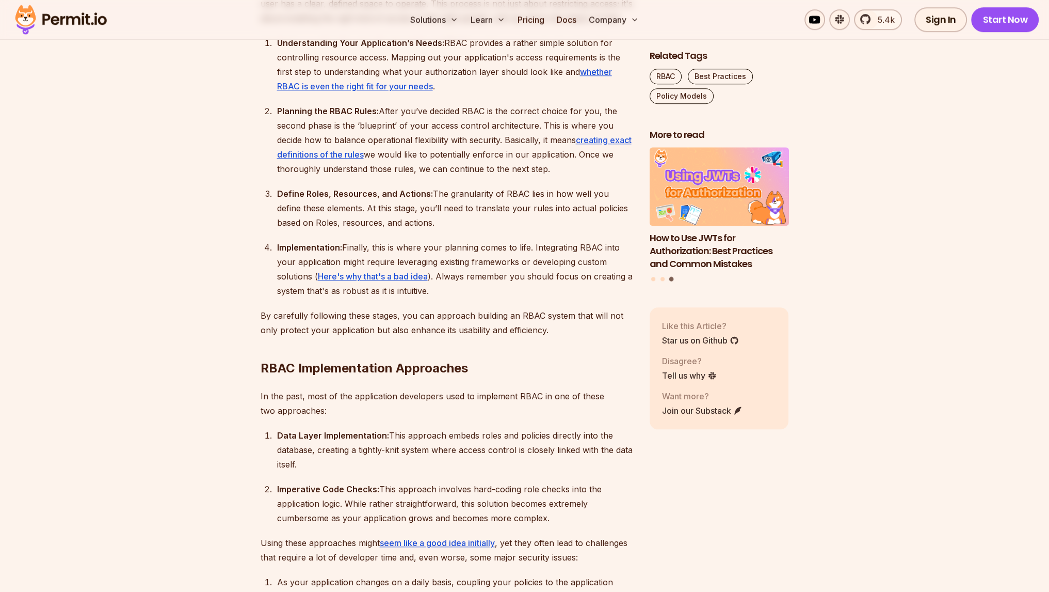
click at [347, 339] on h2 "RBAC Implementation Approaches" at bounding box center [447, 348] width 373 height 58
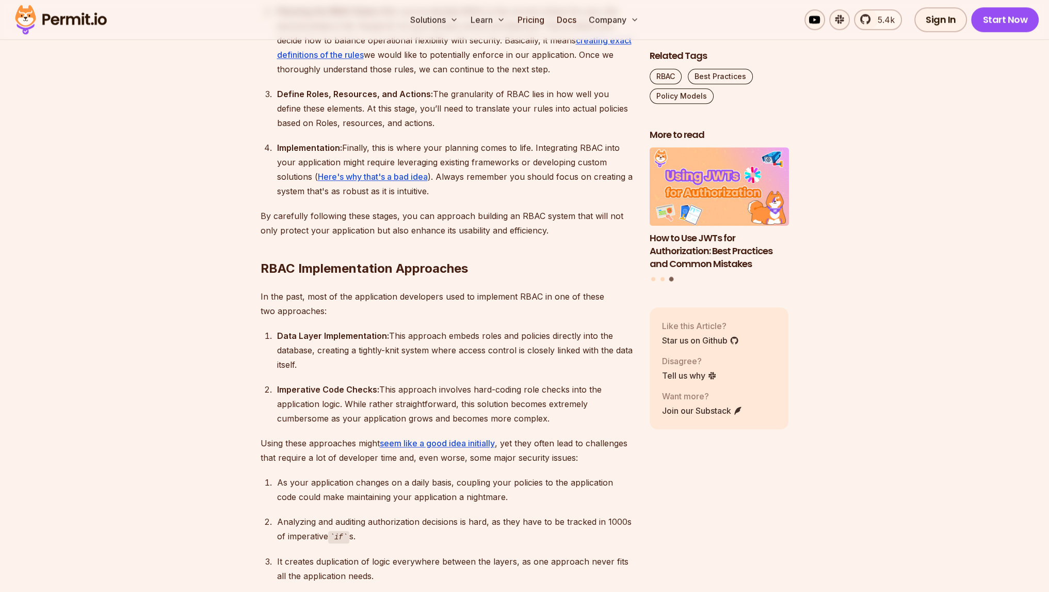
scroll to position [1398, 0]
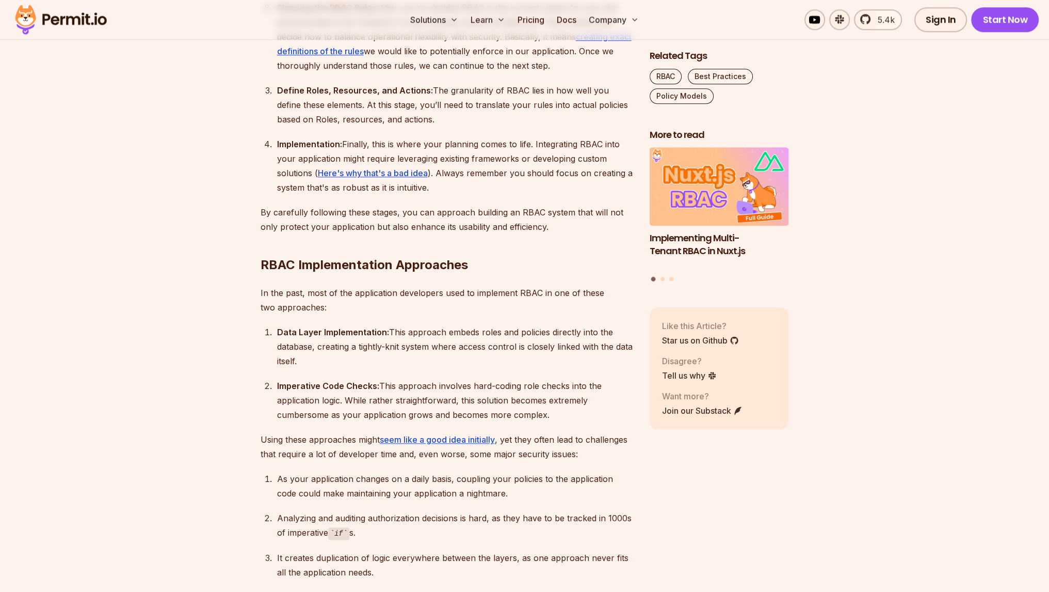
drag, startPoint x: 324, startPoint y: 341, endPoint x: 405, endPoint y: 365, distance: 84.1
click at [405, 365] on div "Data Layer Implementation: This approach embeds roles and policies directly int…" at bounding box center [455, 346] width 356 height 43
click at [358, 380] on strong "Imperative Code Checks:" at bounding box center [328, 385] width 102 height 10
drag, startPoint x: 304, startPoint y: 386, endPoint x: 558, endPoint y: 417, distance: 255.4
click at [558, 417] on div "Imperative Code Checks: This approach involves hard-coding role checks into the…" at bounding box center [455, 399] width 356 height 43
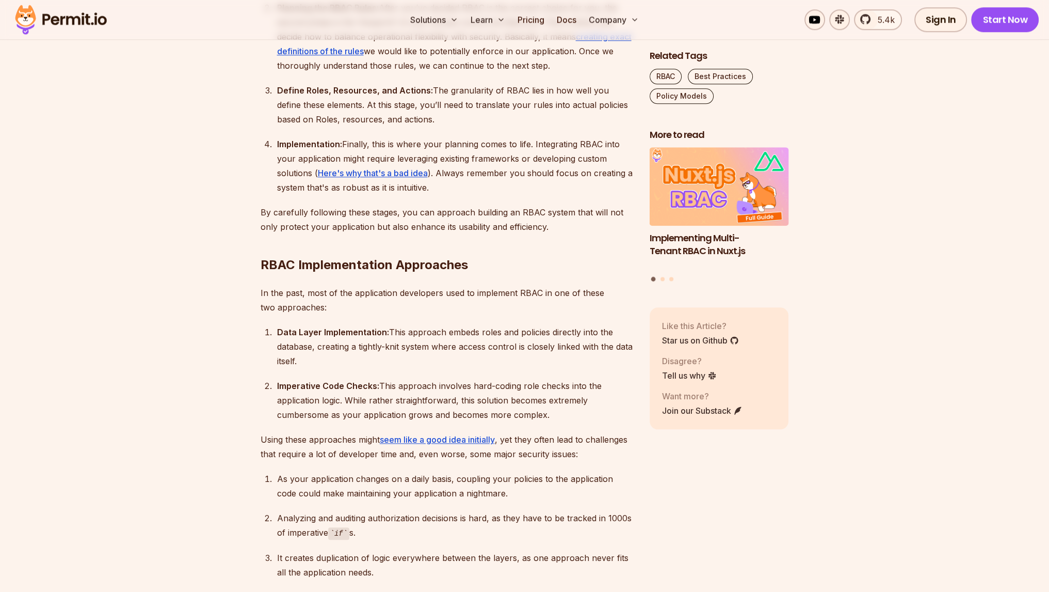
click at [463, 401] on div "Imperative Code Checks: This approach involves hard-coding role checks into the…" at bounding box center [455, 399] width 356 height 43
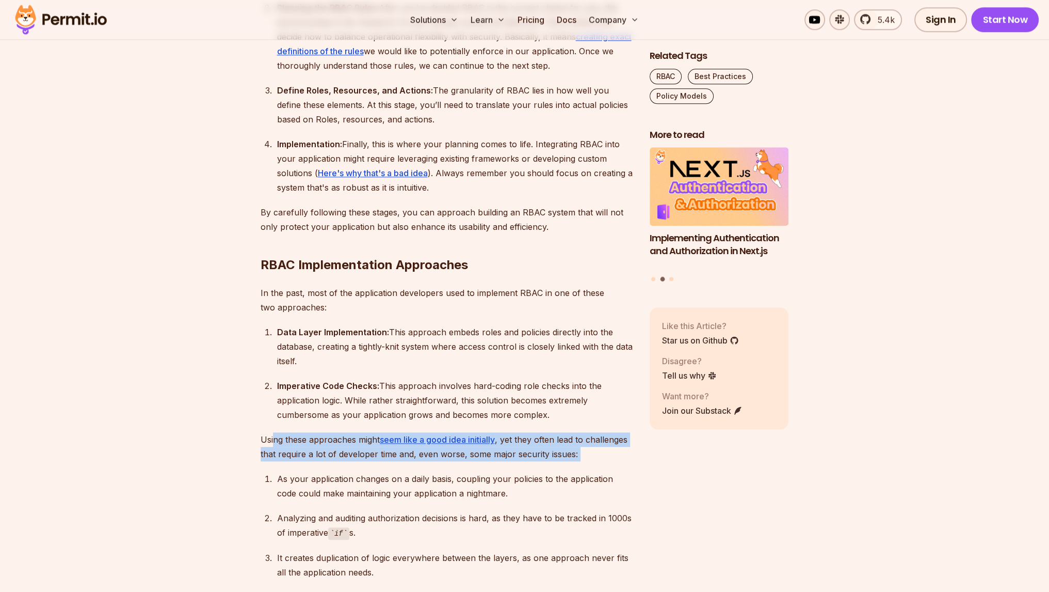
drag, startPoint x: 272, startPoint y: 439, endPoint x: 438, endPoint y: 463, distance: 167.9
click at [361, 453] on p "Using these approaches might seem like a good idea initially , yet they often l…" at bounding box center [447, 446] width 373 height 29
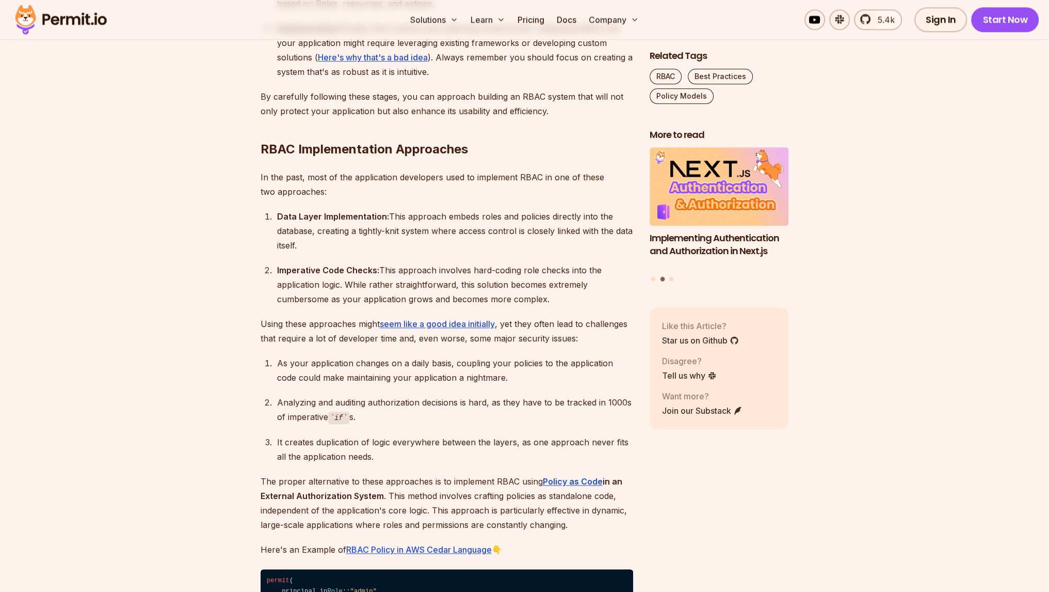
scroll to position [1553, 0]
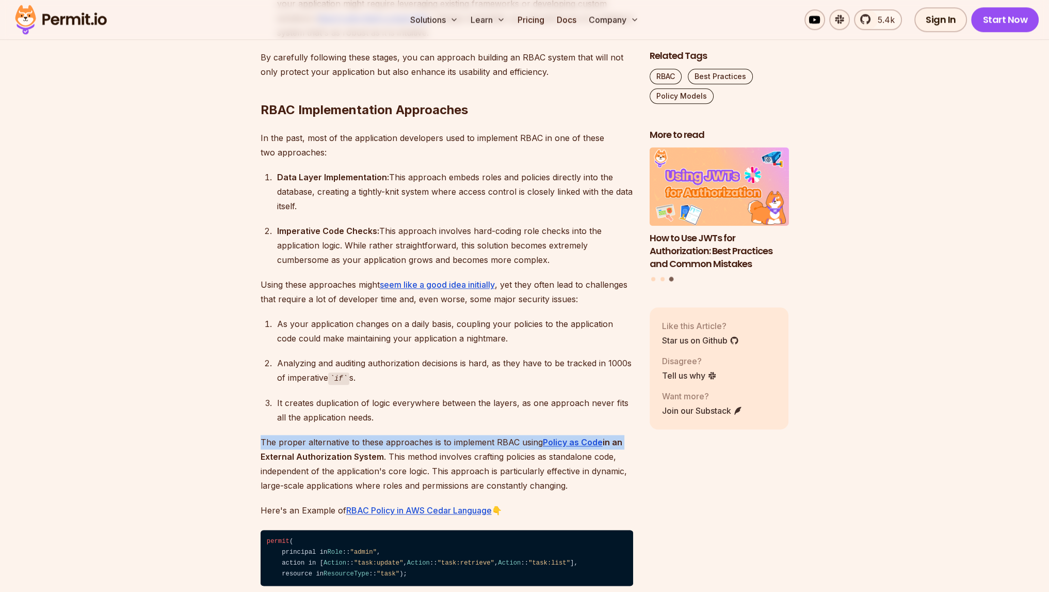
drag, startPoint x: 255, startPoint y: 436, endPoint x: 632, endPoint y: 440, distance: 376.9
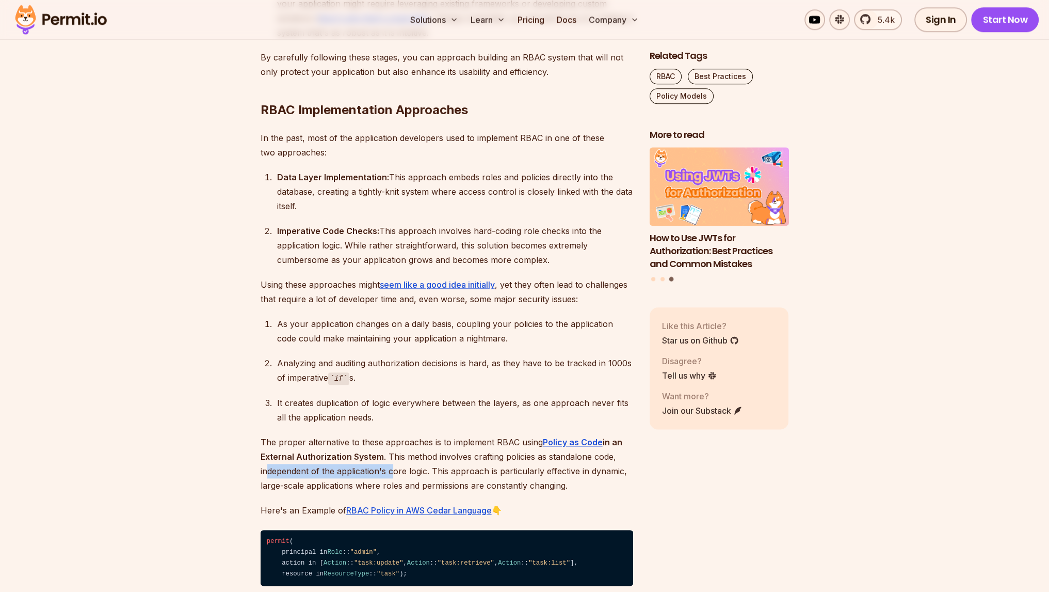
drag, startPoint x: 268, startPoint y: 472, endPoint x: 452, endPoint y: 450, distance: 184.7
click at [447, 468] on p "The proper alternative to these approaches is to implement RBAC using Policy as…" at bounding box center [447, 464] width 373 height 58
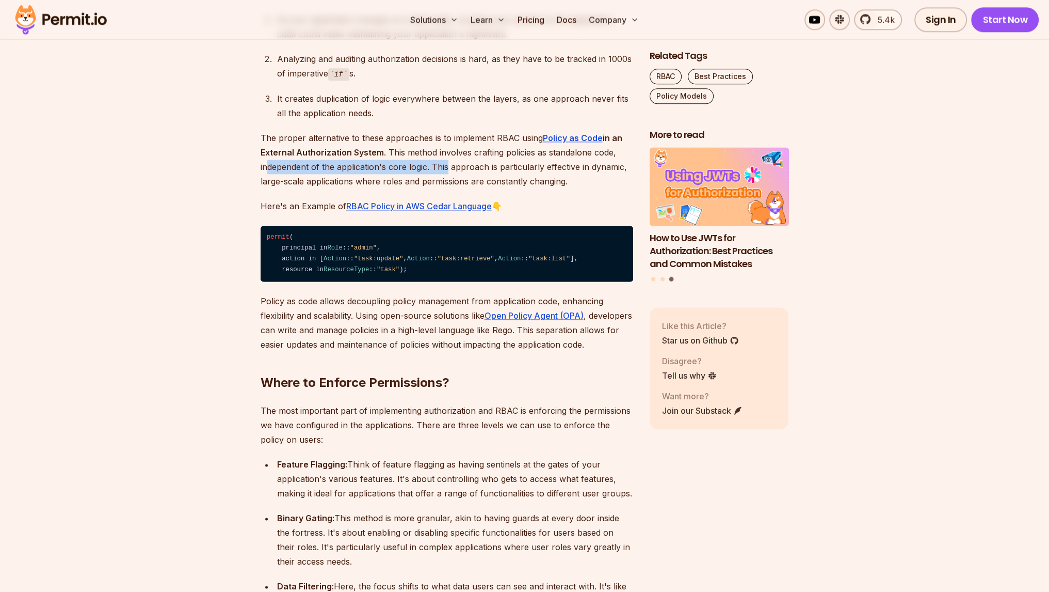
scroll to position [1863, 0]
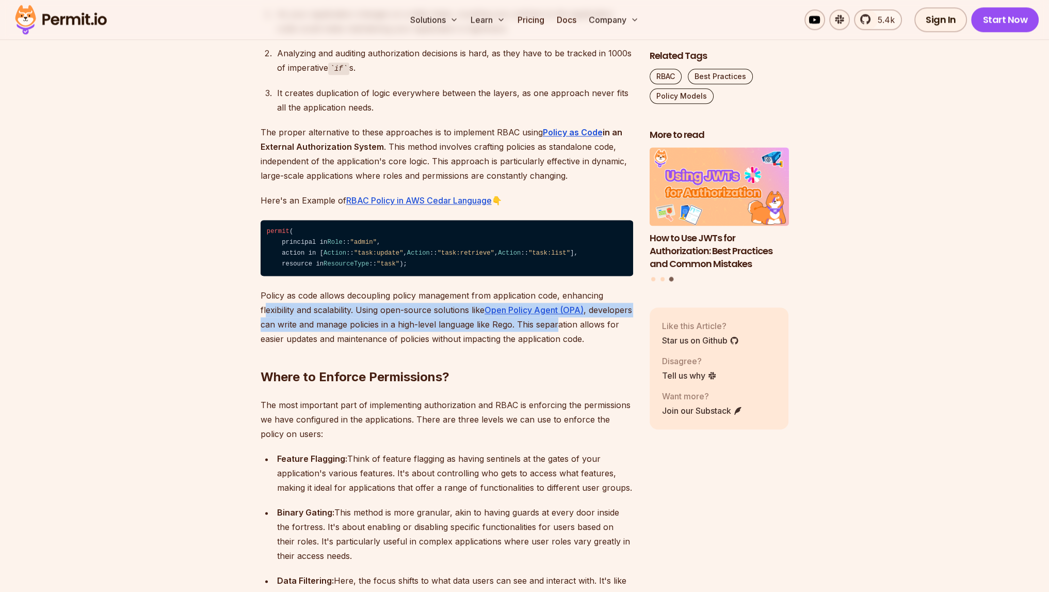
drag, startPoint x: 267, startPoint y: 361, endPoint x: 604, endPoint y: 372, distance: 337.3
click at [604, 346] on p "Policy as code allows decoupling policy management from application code, enhan…" at bounding box center [447, 317] width 373 height 58
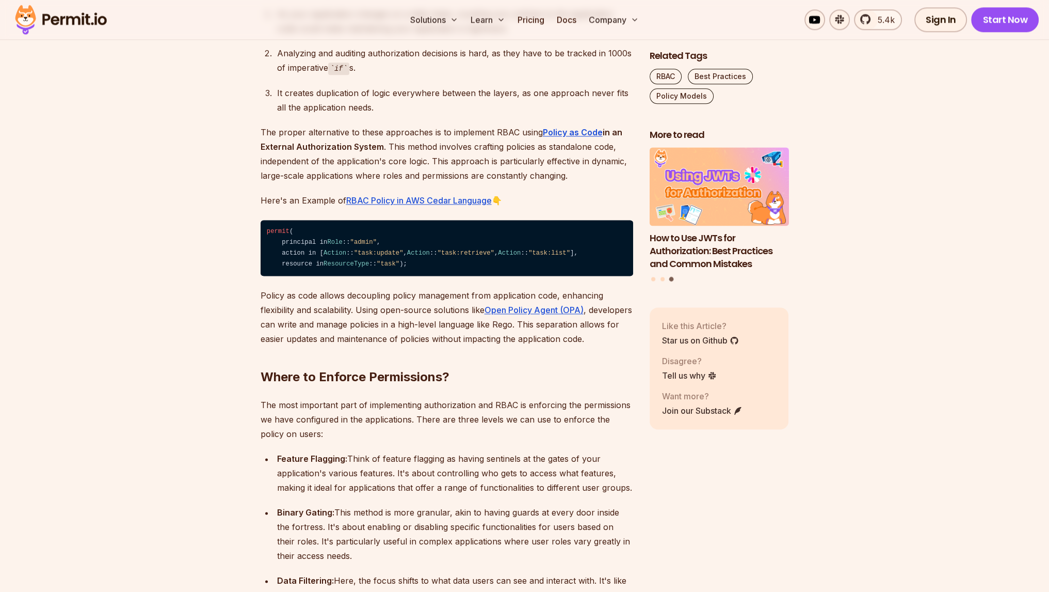
click at [395, 346] on p "Policy as code allows decoupling policy management from application code, enhan…" at bounding box center [447, 317] width 373 height 58
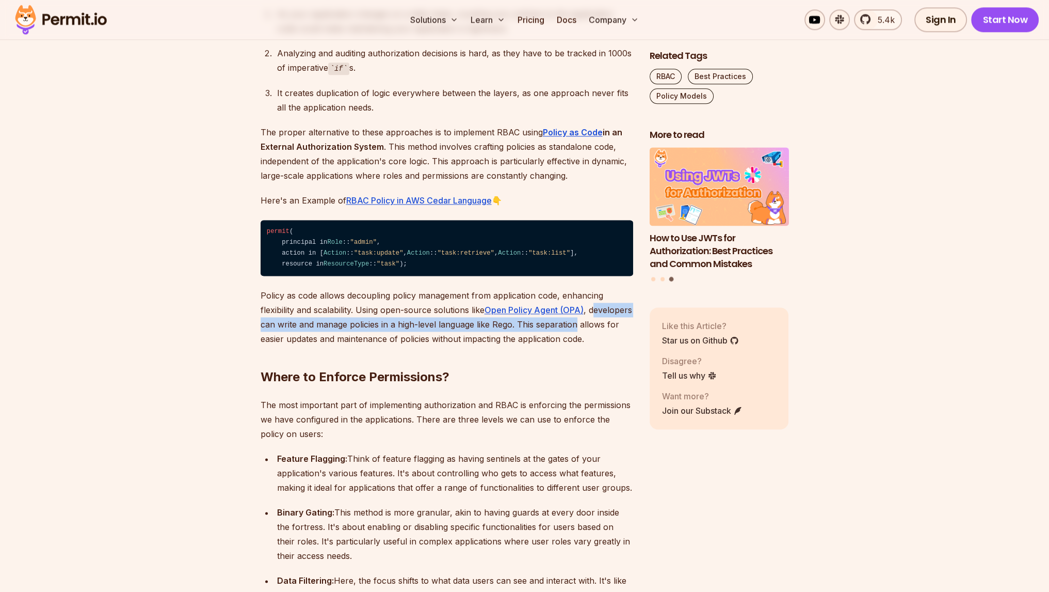
drag, startPoint x: 265, startPoint y: 375, endPoint x: 623, endPoint y: 375, distance: 357.7
click at [623, 346] on p "Policy as code allows decoupling policy management from application code, enhan…" at bounding box center [447, 317] width 373 height 58
click at [465, 346] on p "Policy as code allows decoupling policy management from application code, enhan…" at bounding box center [447, 317] width 373 height 58
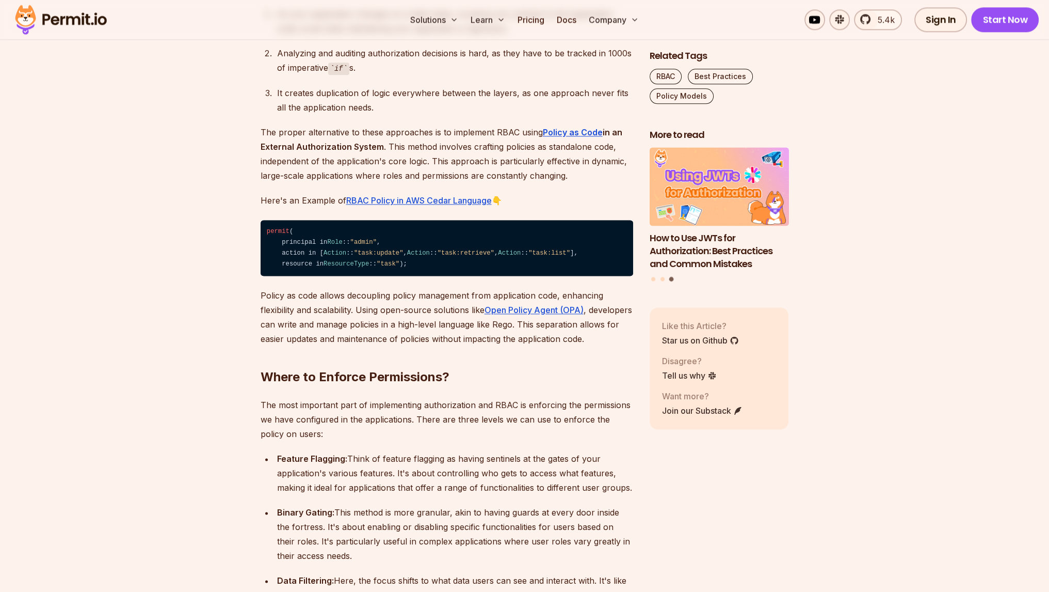
click at [407, 346] on p "Policy as code allows decoupling policy management from application code, enhan…" at bounding box center [447, 317] width 373 height 58
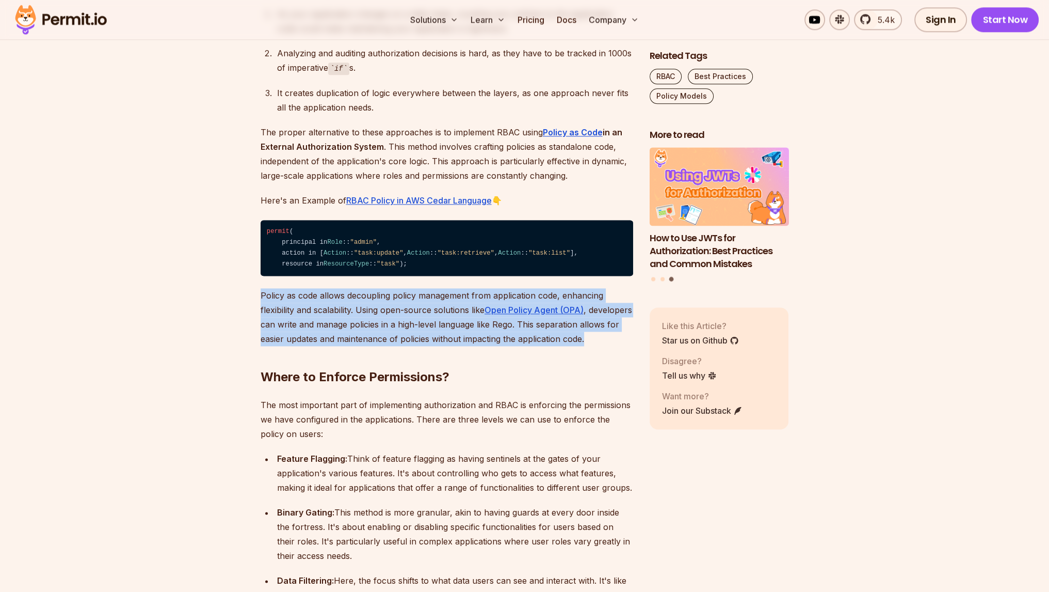
click at [407, 346] on p "Policy as code allows decoupling policy management from application code, enhan…" at bounding box center [447, 317] width 373 height 58
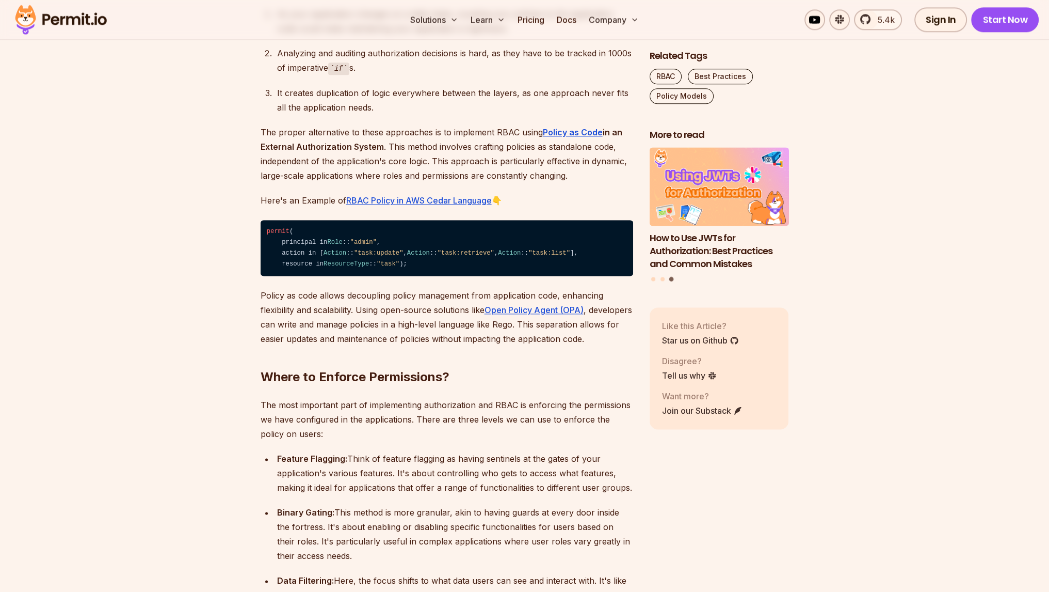
click at [372, 346] on p "Policy as code allows decoupling policy management from application code, enhan…" at bounding box center [447, 317] width 373 height 58
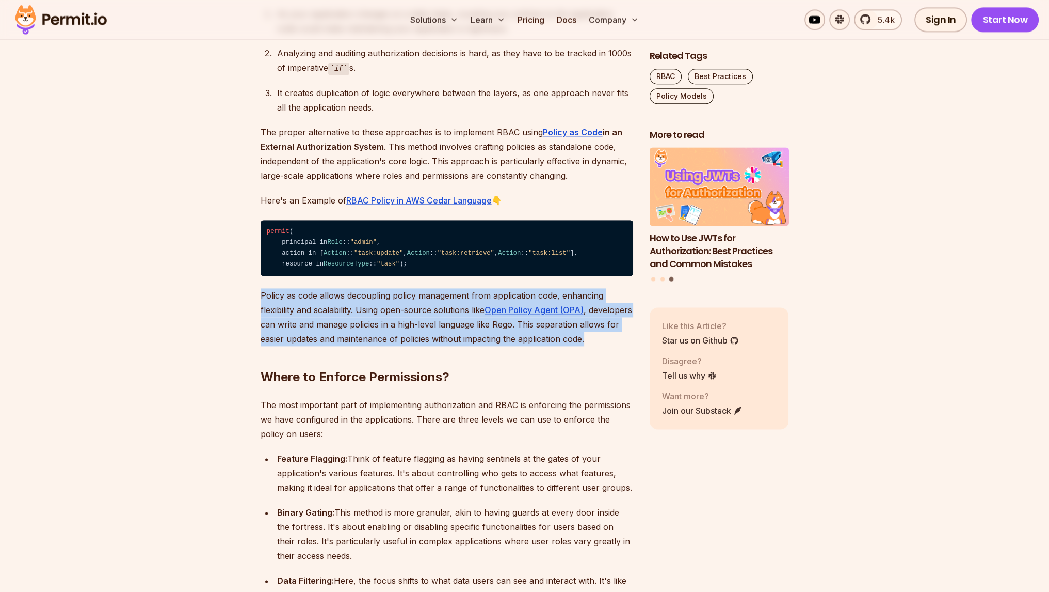
click at [372, 346] on p "Policy as code allows decoupling policy management from application code, enhan…" at bounding box center [447, 317] width 373 height 58
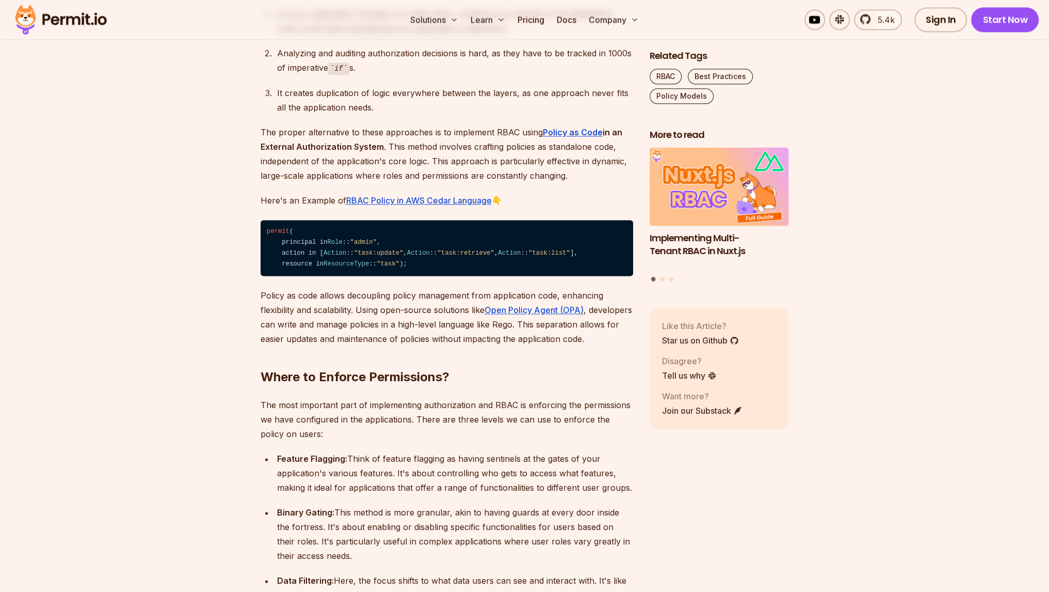
click at [346, 441] on p "The most important part of implementing authorization and RBAC is enforcing the…" at bounding box center [447, 418] width 373 height 43
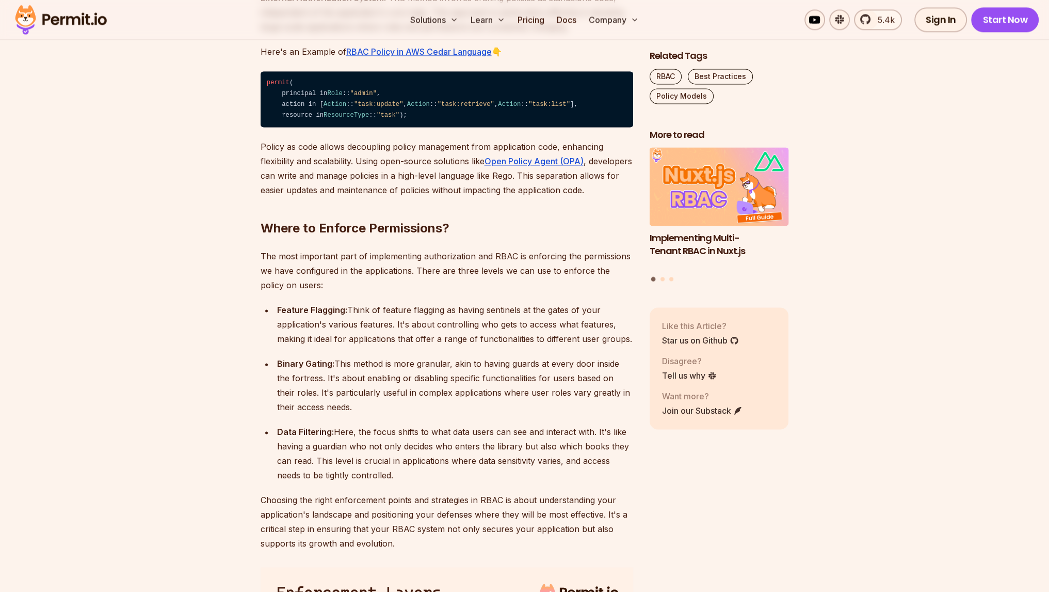
click at [346, 414] on div "Binary Gating: This method is more granular, akin to having guards at every doo…" at bounding box center [455, 385] width 356 height 58
click at [387, 292] on p "The most important part of implementing authorization and RBAC is enforcing the…" at bounding box center [447, 270] width 373 height 43
click at [380, 290] on div at bounding box center [380, 290] width 0 height 0
click at [387, 292] on p "The most important part of implementing authorization and RBAC is enforcing the…" at bounding box center [447, 270] width 373 height 43
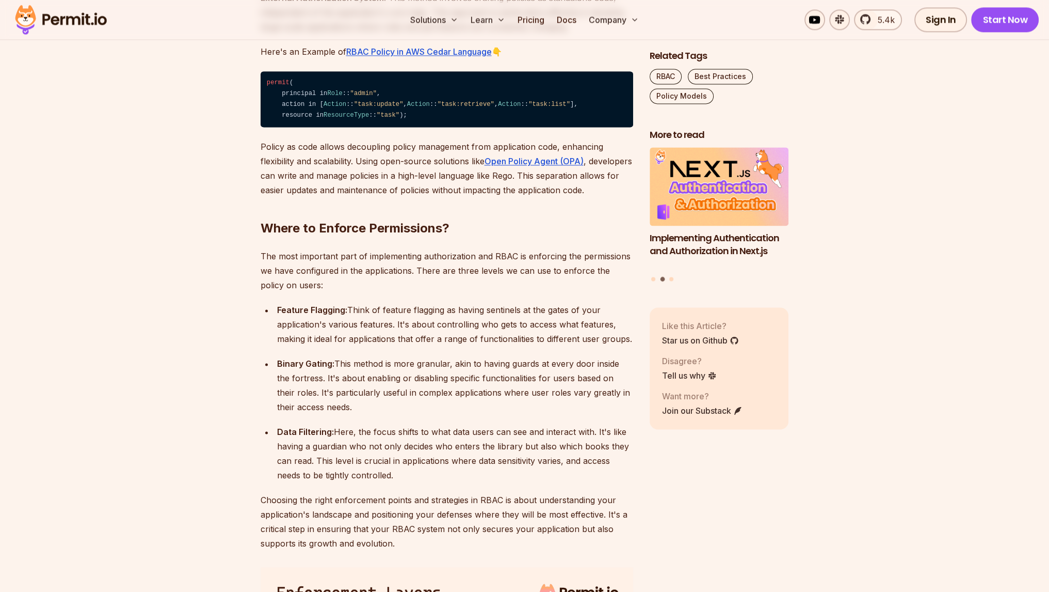
click at [347, 292] on p "The most important part of implementing authorization and RBAC is enforcing the…" at bounding box center [447, 270] width 373 height 43
click at [332, 315] on strong "Feature Flagging:" at bounding box center [312, 310] width 70 height 10
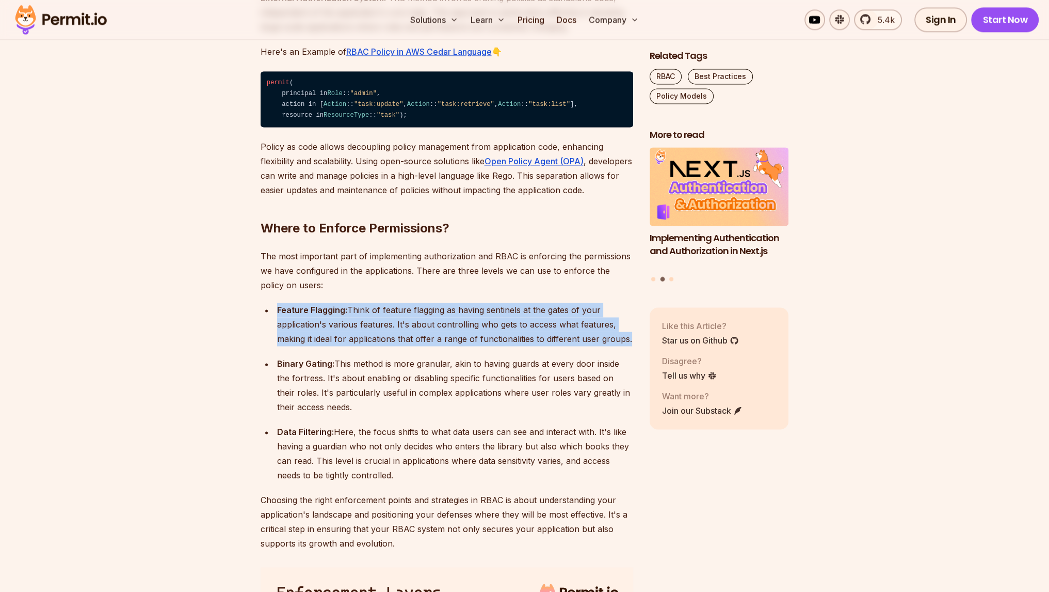
click at [332, 315] on strong "Feature Flagging:" at bounding box center [312, 310] width 70 height 10
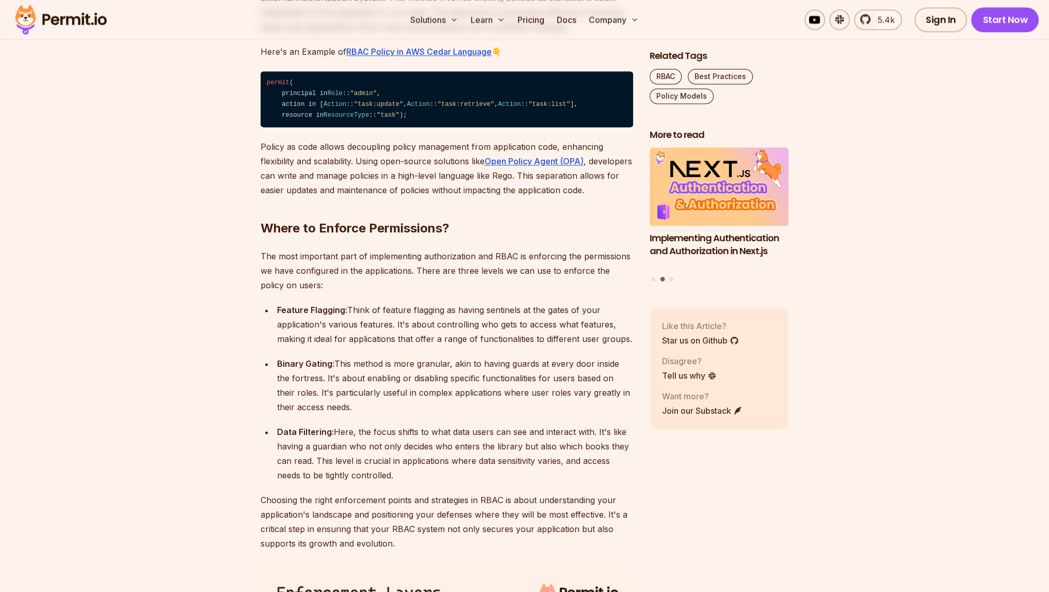
click at [362, 346] on div "Feature Flagging: Think of feature flagging as having sentinels at the gates of…" at bounding box center [455, 324] width 356 height 43
click at [436, 346] on div "Feature Flagging: Think of feature flagging as having sentinels at the gates of…" at bounding box center [455, 324] width 356 height 43
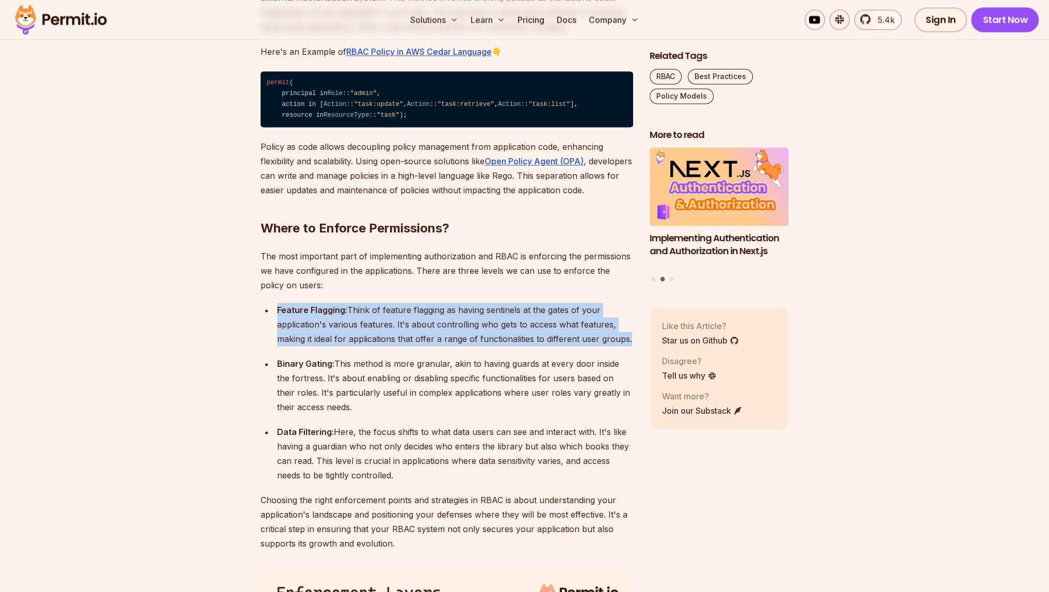
click at [436, 346] on div "Feature Flagging: Think of feature flagging as having sentinels at the gates of…" at bounding box center [455, 324] width 356 height 43
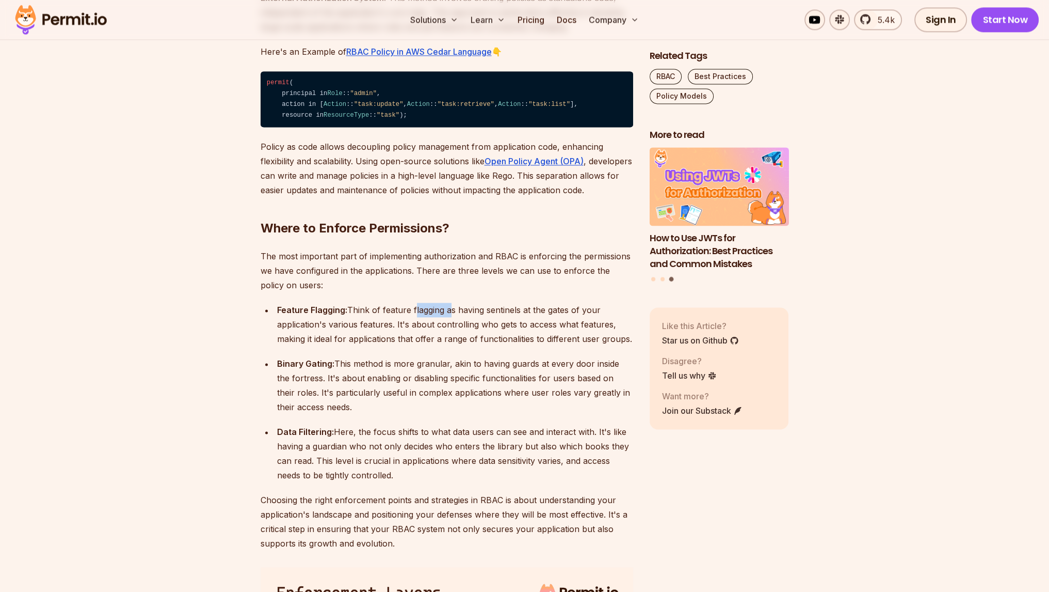
click at [436, 346] on div "Feature Flagging: Think of feature flagging as having sentinels at the gates of…" at bounding box center [455, 324] width 356 height 43
click at [477, 346] on div "Feature Flagging: Think of feature flagging as having sentinels at the gates of…" at bounding box center [455, 324] width 356 height 43
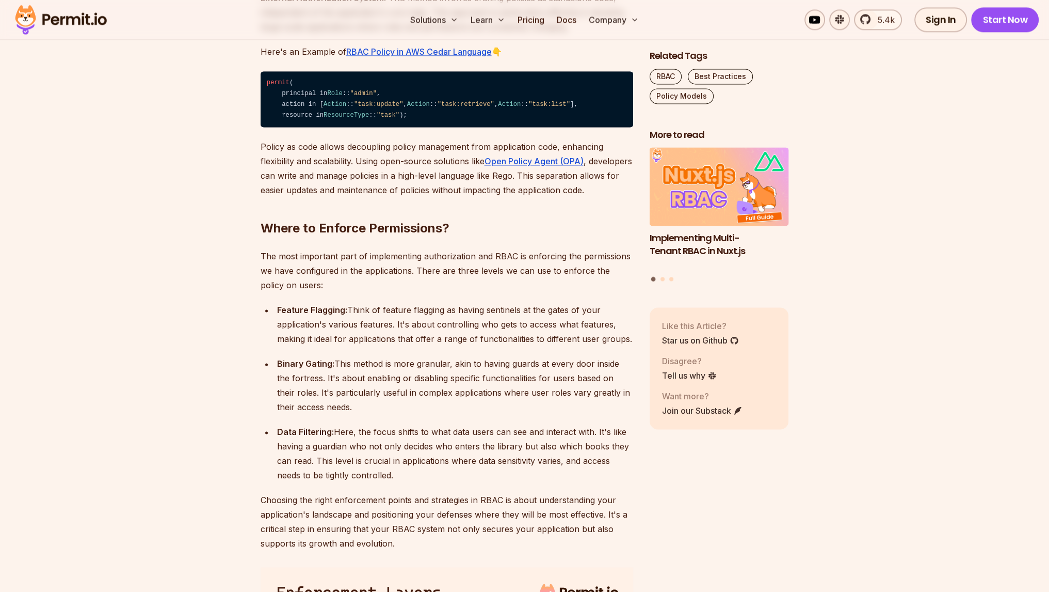
click at [440, 346] on div "Feature Flagging: Think of feature flagging as having sentinels at the gates of…" at bounding box center [455, 324] width 356 height 43
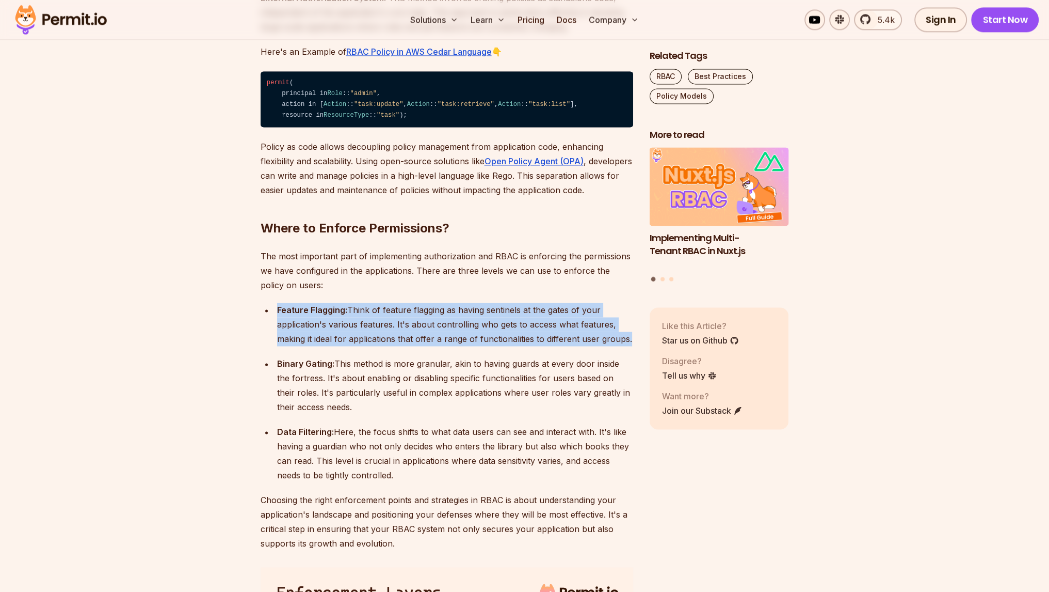
click at [440, 346] on div "Feature Flagging: Think of feature flagging as having sentinels at the gates of…" at bounding box center [455, 324] width 356 height 43
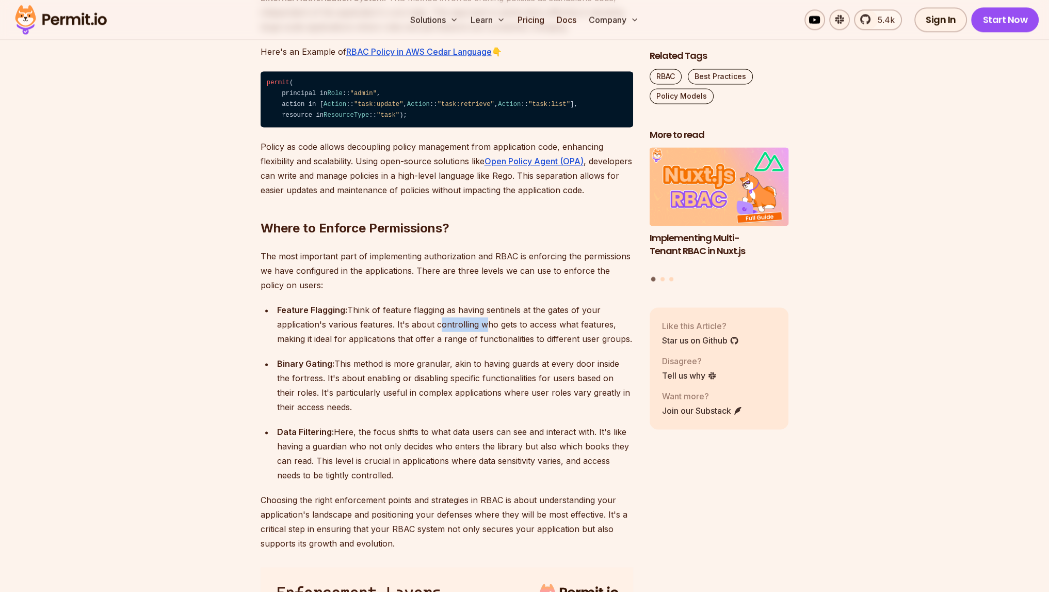
click at [440, 346] on div "Feature Flagging: Think of feature flagging as having sentinels at the gates of…" at bounding box center [455, 324] width 356 height 43
click at [405, 346] on div "Feature Flagging: Think of feature flagging as having sentinels at the gates of…" at bounding box center [455, 324] width 356 height 43
click at [383, 414] on div "Binary Gating: This method is more granular, akin to having guards at every doo…" at bounding box center [455, 385] width 356 height 58
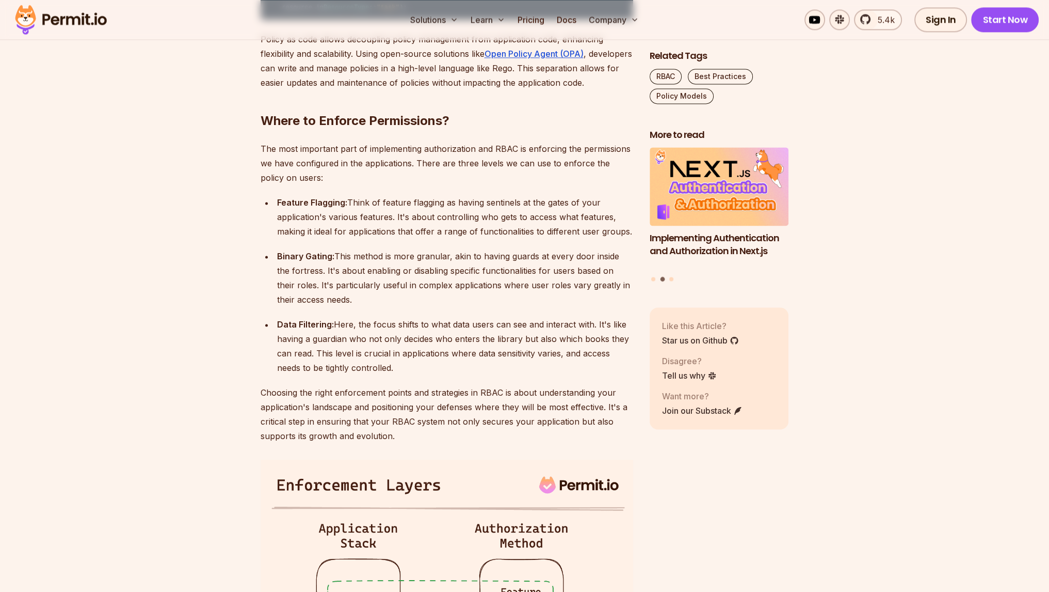
scroll to position [2122, 0]
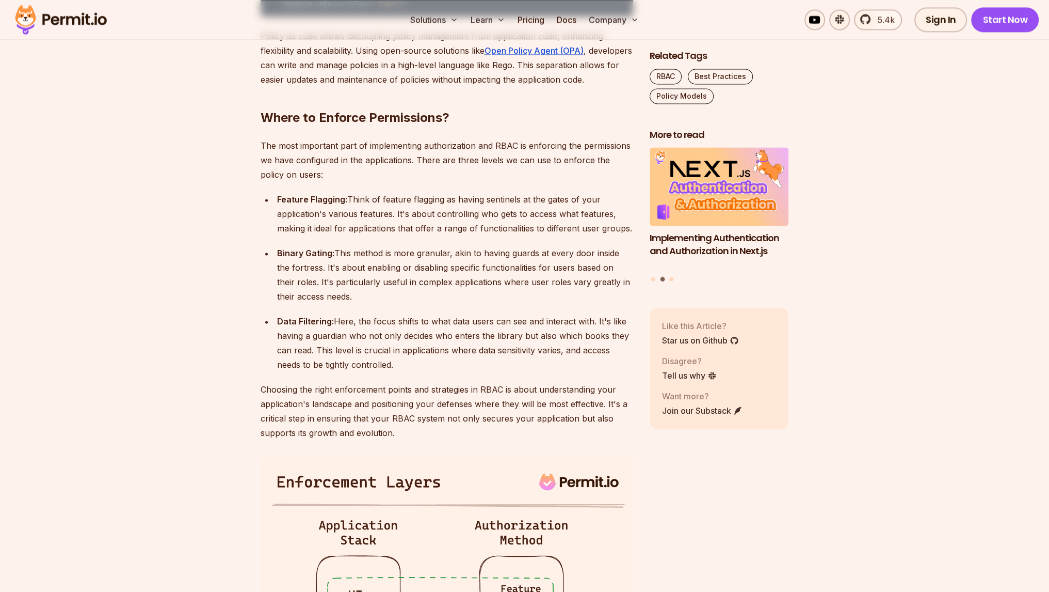
click at [381, 372] on div "Data Filtering: Here, the focus shifts to what data users can see and interact …" at bounding box center [455, 343] width 356 height 58
click at [444, 304] on div "Binary Gating: This method is more granular, akin to having guards at every doo…" at bounding box center [455, 275] width 356 height 58
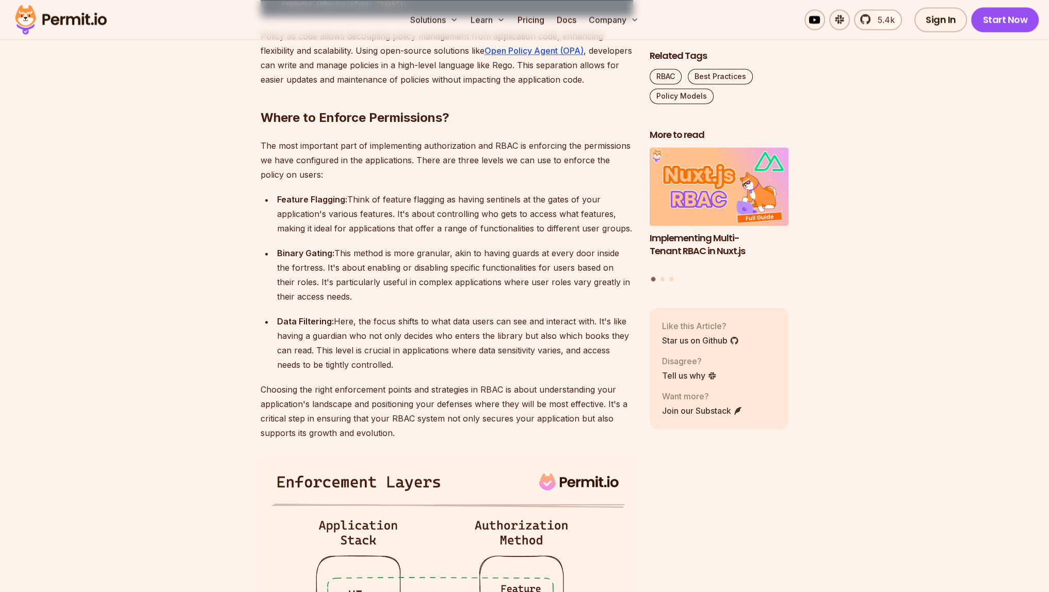
click at [438, 362] on ul "Feature Flagging: Think of feature flagging as having sentinels at the gates of…" at bounding box center [447, 282] width 373 height 180
click at [435, 367] on div "Data Filtering: Here, the focus shifts to what data users can see and interact …" at bounding box center [455, 343] width 356 height 58
click at [428, 355] on div at bounding box center [428, 355] width 0 height 0
click at [424, 372] on div "Data Filtering: Here, the focus shifts to what data users can see and interact …" at bounding box center [455, 343] width 356 height 58
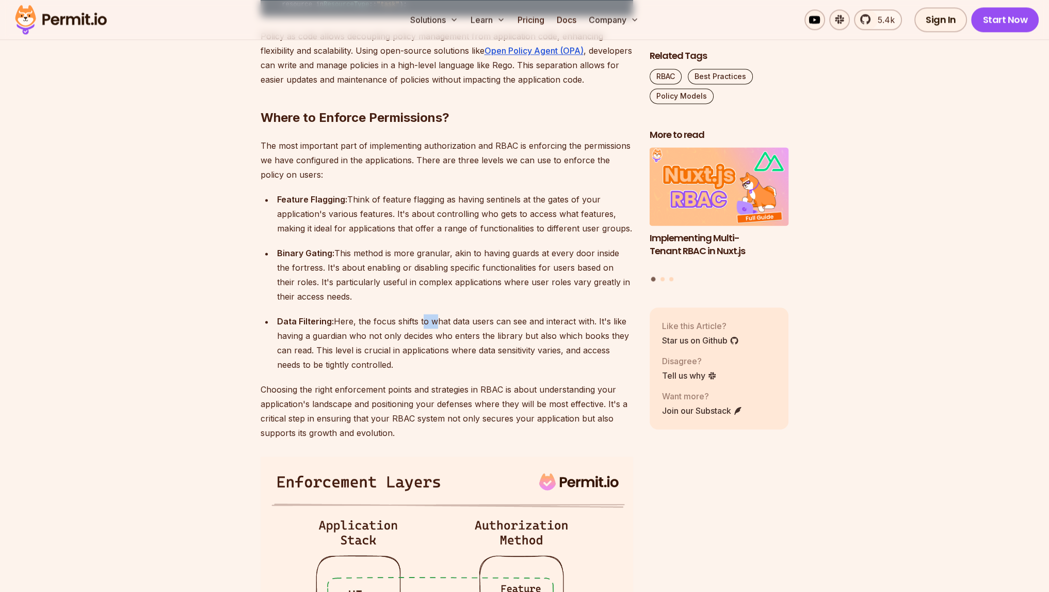
click at [424, 372] on div "Data Filtering: Here, the focus shifts to what data users can see and interact …" at bounding box center [455, 343] width 356 height 58
click at [418, 380] on div at bounding box center [418, 380] width 0 height 0
click at [409, 372] on div "Data Filtering: Here, the focus shifts to what data users can see and interact …" at bounding box center [455, 343] width 356 height 58
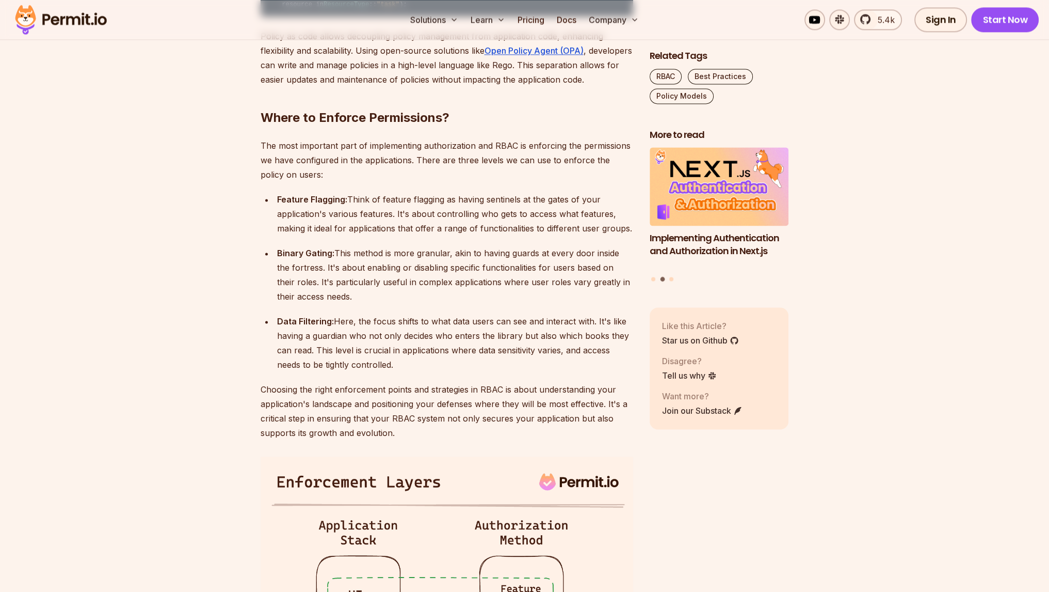
click at [361, 440] on p "Choosing the right enforcement points and strategies in RBAC is about understan…" at bounding box center [447, 411] width 373 height 58
click at [354, 448] on div at bounding box center [354, 448] width 0 height 0
click at [361, 440] on p "Choosing the right enforcement points and strategies in RBAC is about understan…" at bounding box center [447, 411] width 373 height 58
click at [339, 440] on p "Choosing the right enforcement points and strategies in RBAC is about understan…" at bounding box center [447, 411] width 373 height 58
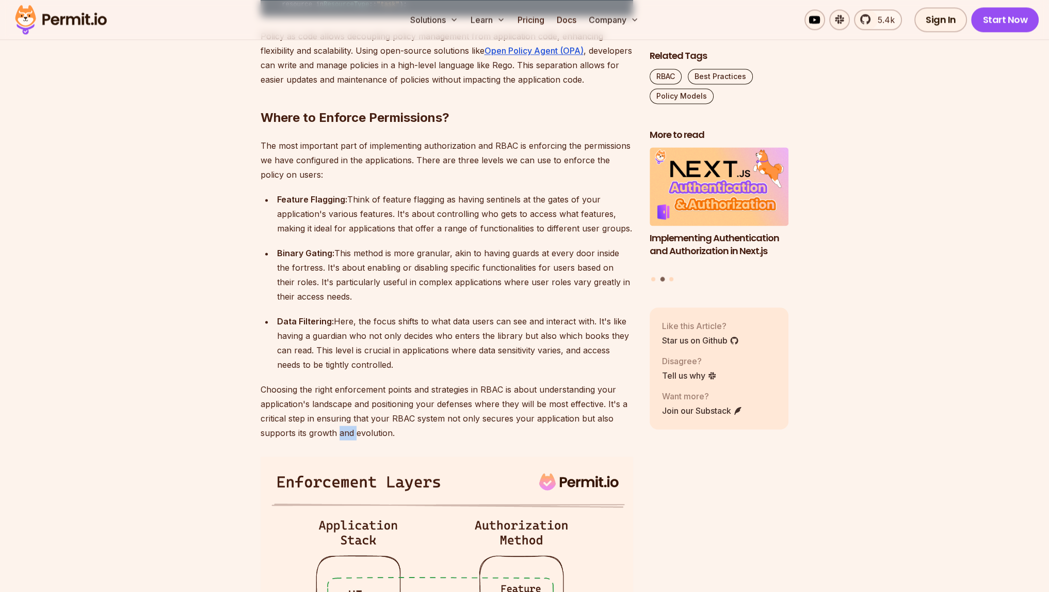
click at [339, 440] on p "Choosing the right enforcement points and strategies in RBAC is about understan…" at bounding box center [447, 411] width 373 height 58
click at [446, 440] on p "Choosing the right enforcement points and strategies in RBAC is about understan…" at bounding box center [447, 411] width 373 height 58
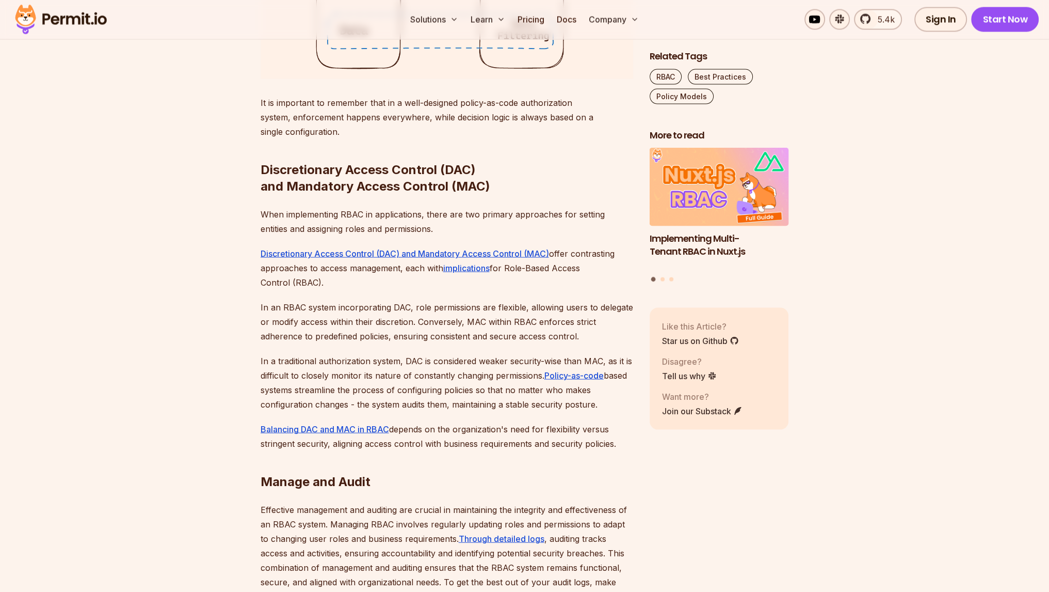
scroll to position [2822, 0]
click at [521, 236] on p "When implementing RBAC in applications, there are two primary approaches for se…" at bounding box center [447, 222] width 373 height 29
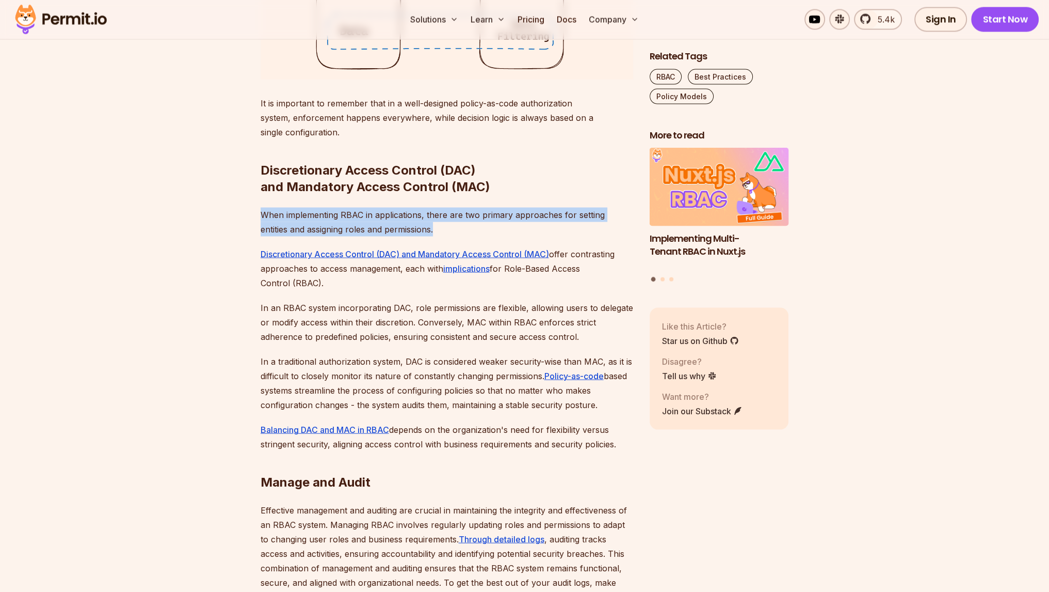
click at [521, 236] on p "When implementing RBAC in applications, there are two primary approaches for se…" at bounding box center [447, 222] width 373 height 29
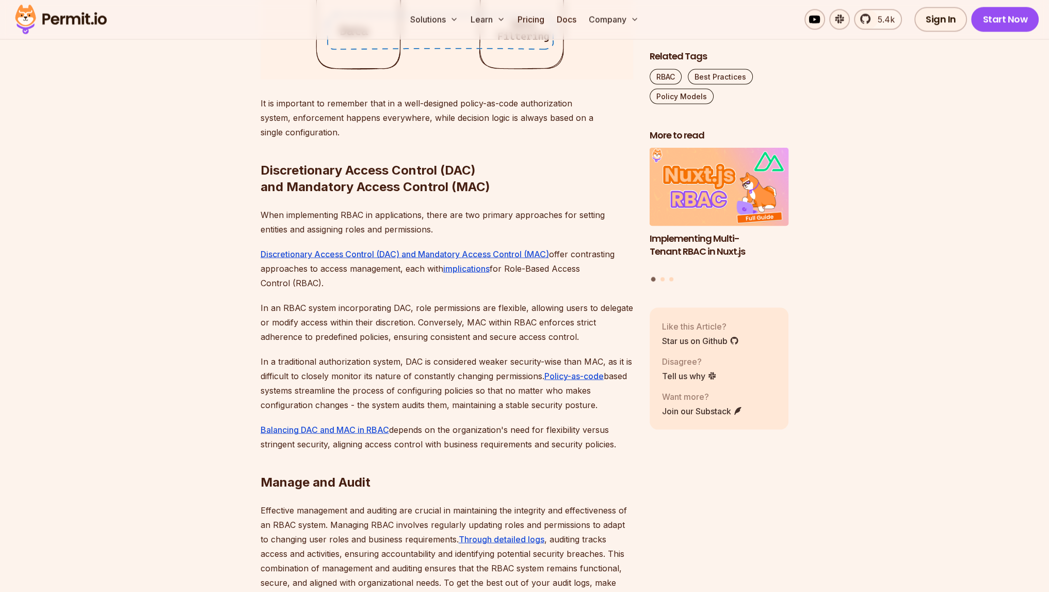
click at [464, 290] on p "Discretionary Access Control (DAC) and Mandatory Access Control (MAC) offer con…" at bounding box center [447, 268] width 373 height 43
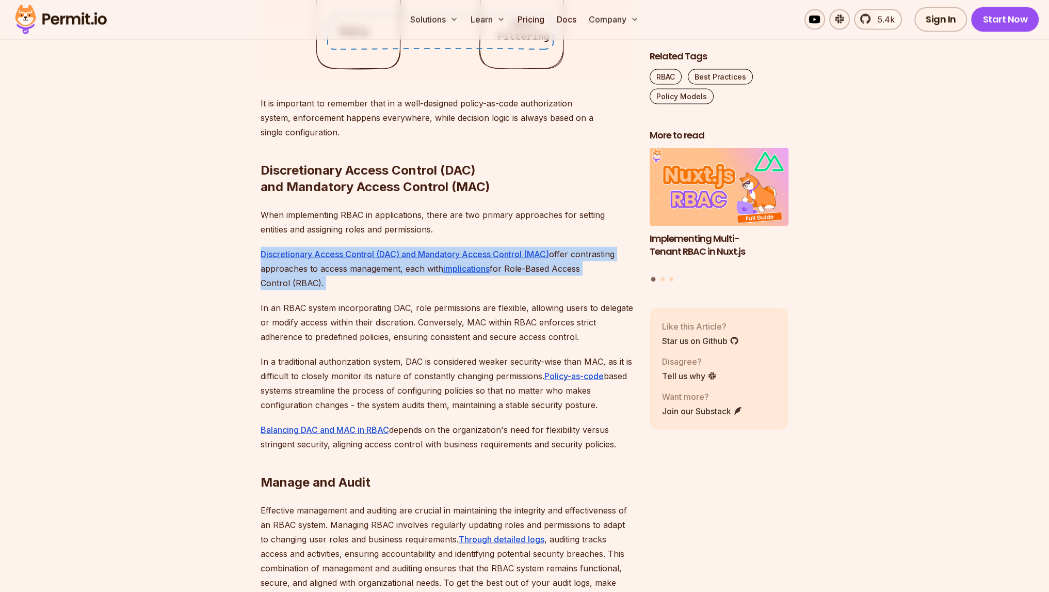
click at [464, 290] on p "Discretionary Access Control (DAC) and Mandatory Access Control (MAC) offer con…" at bounding box center [447, 268] width 373 height 43
click at [425, 290] on p "Discretionary Access Control (DAC) and Mandatory Access Control (MAC) offer con…" at bounding box center [447, 268] width 373 height 43
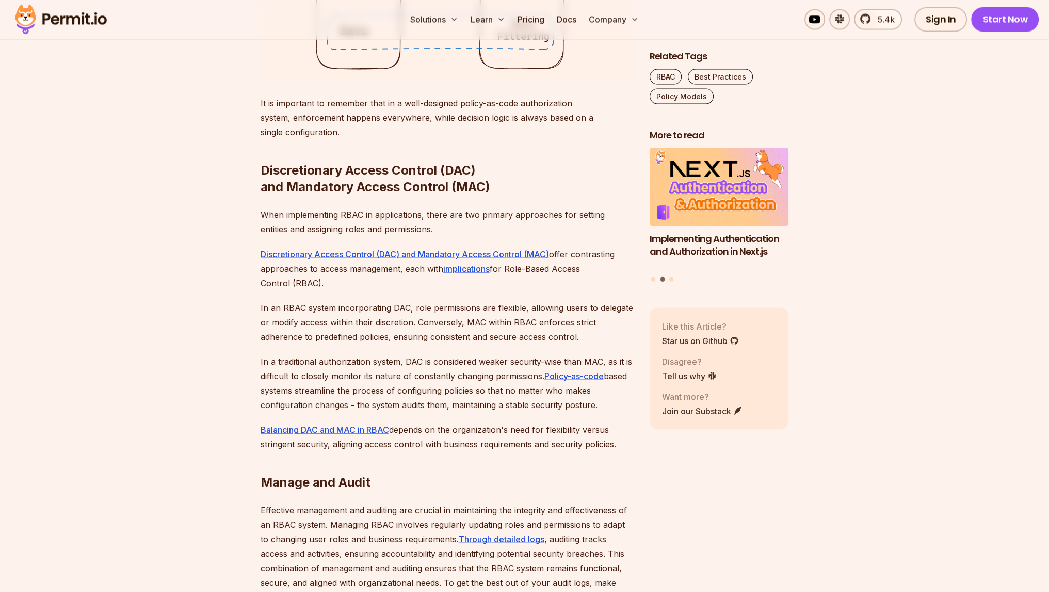
click at [415, 344] on p "In an RBAC system incorporating DAC, role permissions are flexible, allowing us…" at bounding box center [447, 321] width 373 height 43
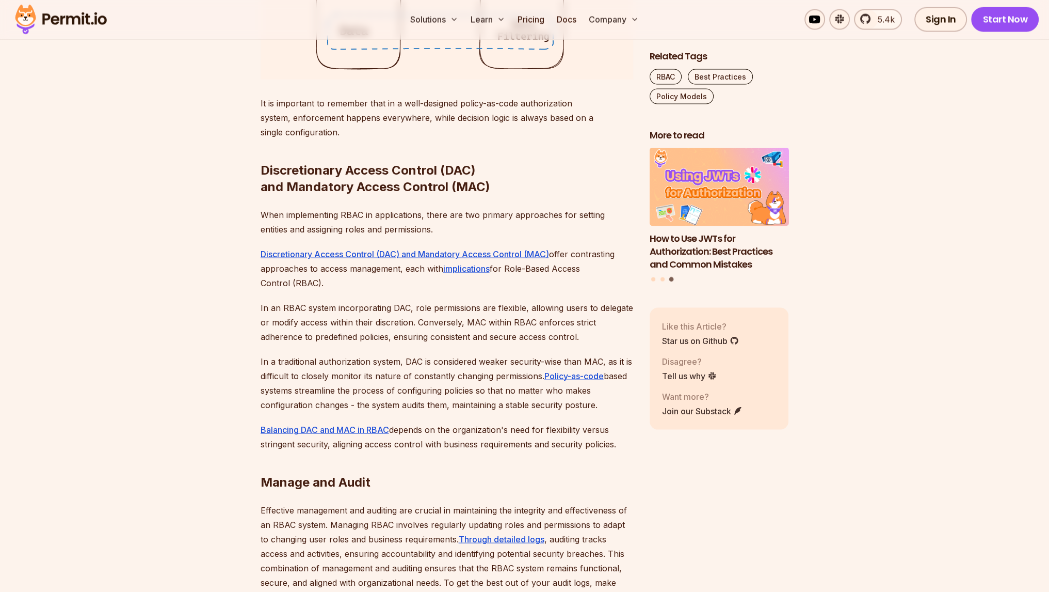
click at [367, 412] on p "In a traditional authorization system, DAC is considered weaker security-wise t…" at bounding box center [447, 383] width 373 height 58
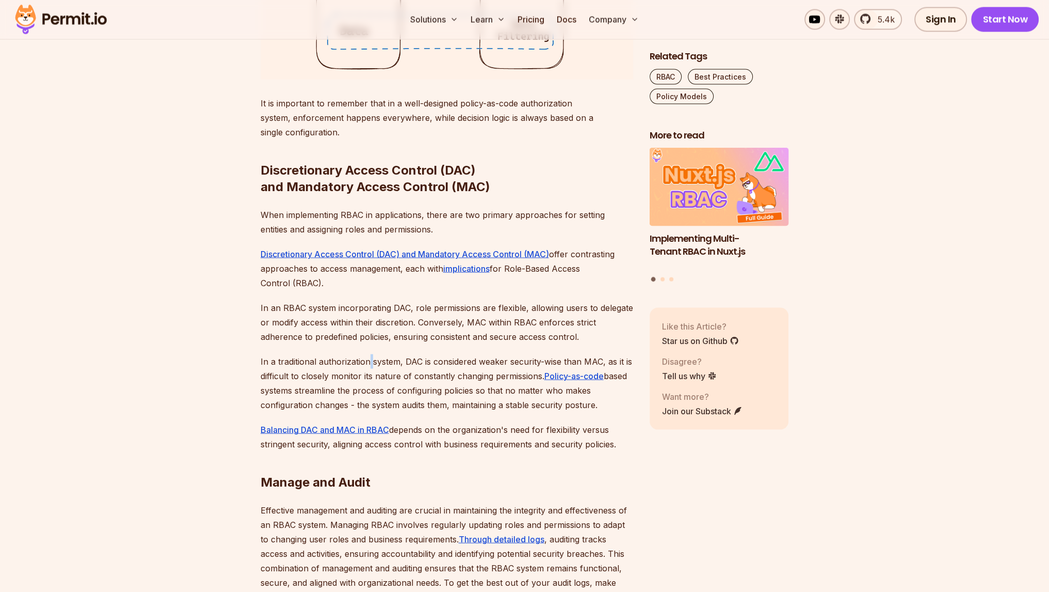
click at [367, 412] on p "In a traditional authorization system, DAC is considered weaker security-wise t…" at bounding box center [447, 383] width 373 height 58
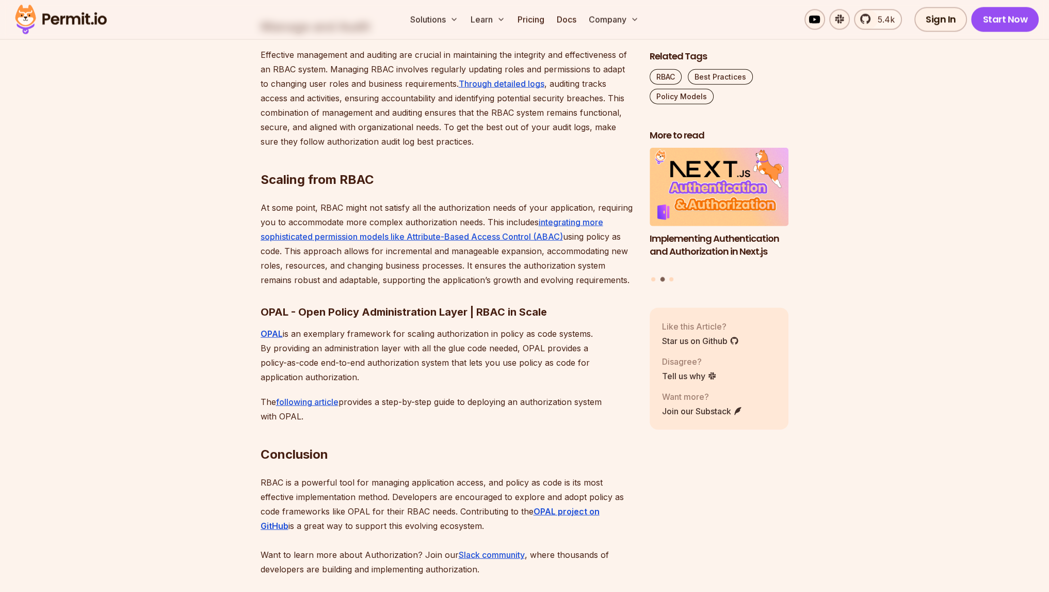
scroll to position [3278, 0]
click at [351, 140] on p "Effective management and auditing are crucial in maintaining the integrity and …" at bounding box center [447, 96] width 373 height 101
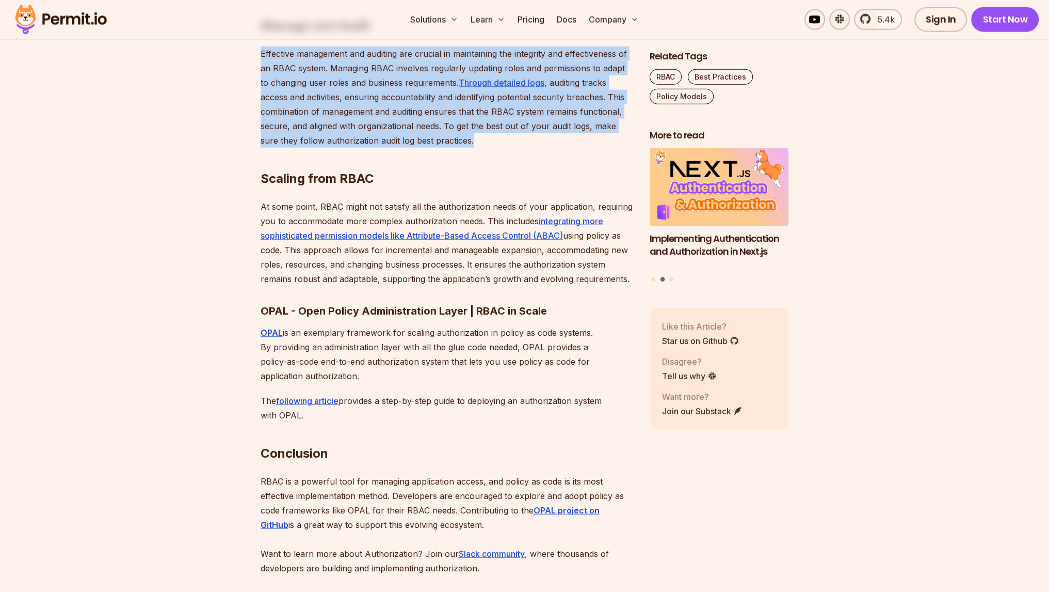
click at [351, 140] on p "Effective management and auditing are crucial in maintaining the integrity and …" at bounding box center [447, 96] width 373 height 101
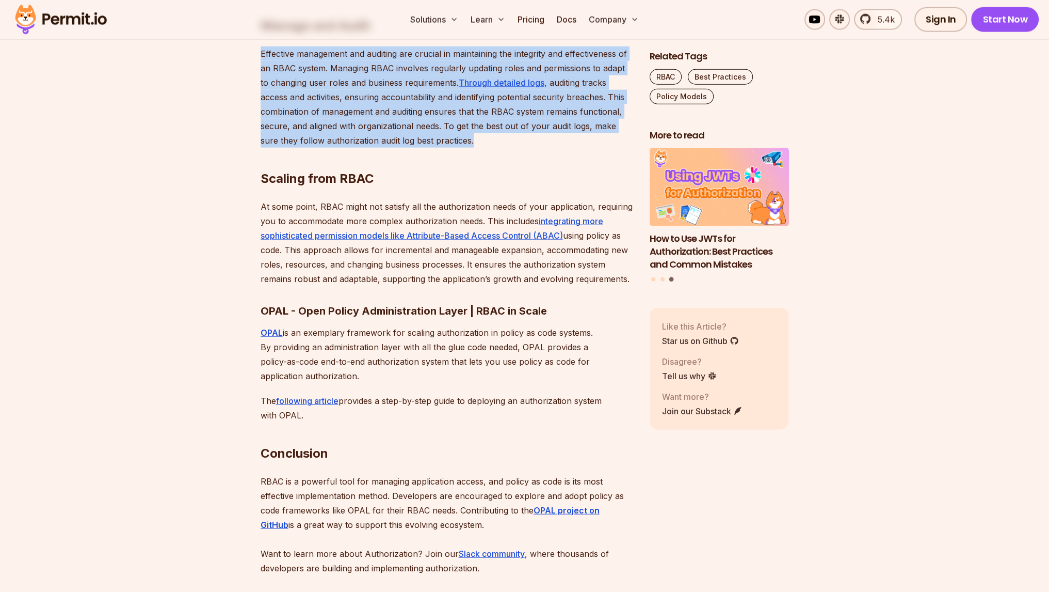
click at [343, 145] on p "Effective management and auditing are crucial in maintaining the integrity and …" at bounding box center [447, 96] width 373 height 101
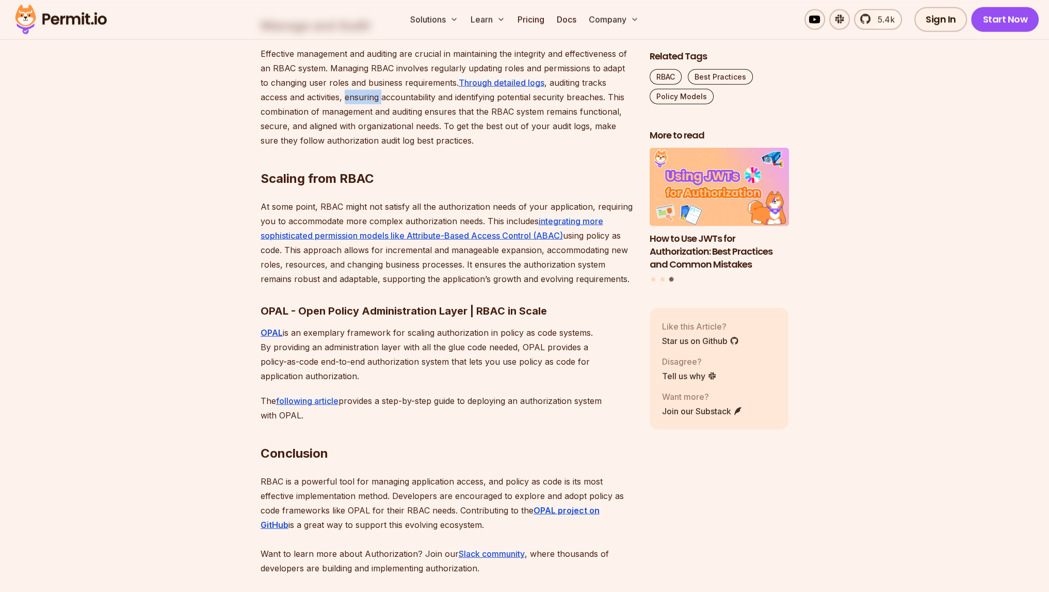
click at [343, 145] on p "Effective management and auditing are crucial in maintaining the integrity and …" at bounding box center [447, 96] width 373 height 101
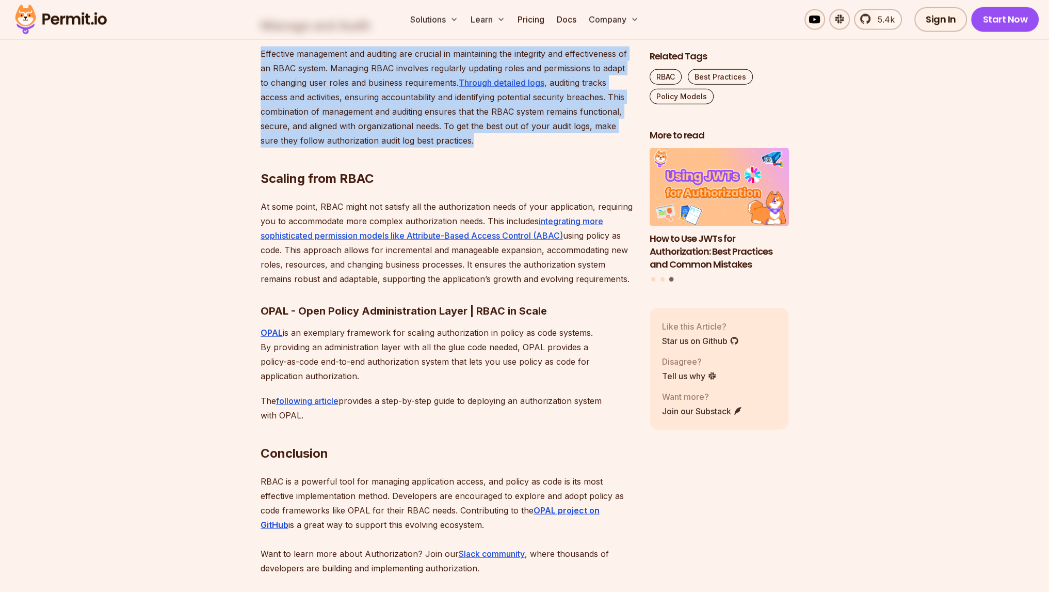
click at [343, 145] on p "Effective management and auditing are crucial in maintaining the integrity and …" at bounding box center [447, 96] width 373 height 101
click at [340, 148] on p "Effective management and auditing are crucial in maintaining the integrity and …" at bounding box center [447, 96] width 373 height 101
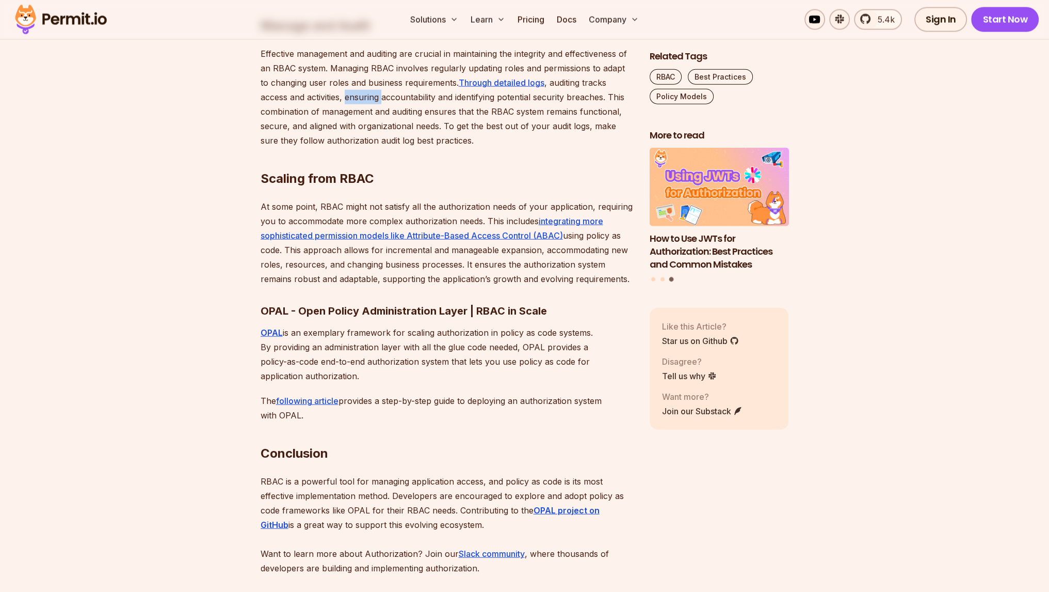
click at [340, 148] on p "Effective management and auditing are crucial in maintaining the integrity and …" at bounding box center [447, 96] width 373 height 101
click at [334, 148] on p "Effective management and auditing are crucial in maintaining the integrity and …" at bounding box center [447, 96] width 373 height 101
click at [496, 259] on p "At some point, RBAC might not satisfy all the authorization needs of your appli…" at bounding box center [447, 242] width 373 height 87
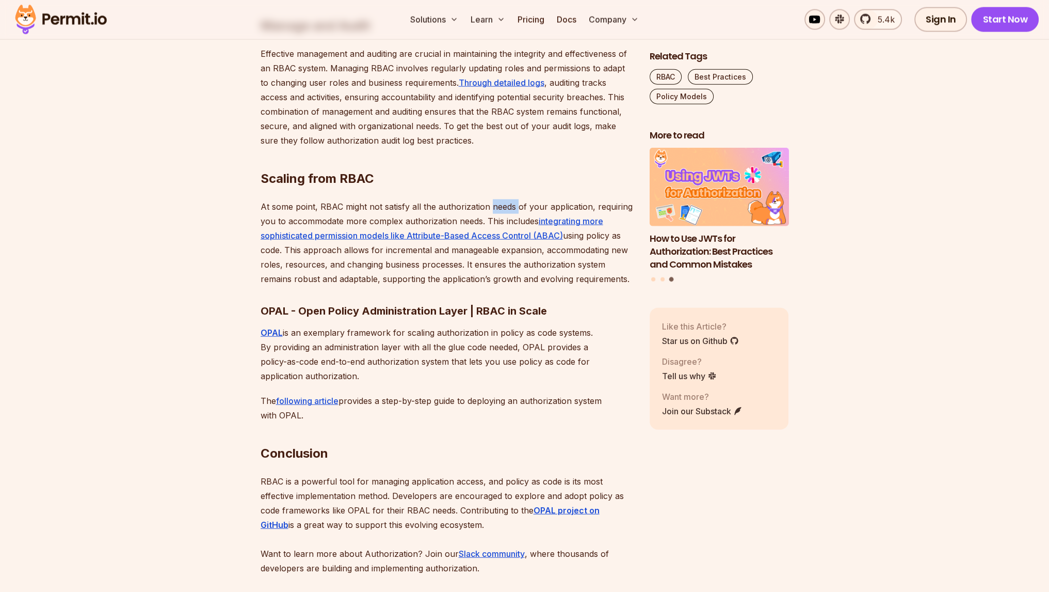
click at [496, 259] on p "At some point, RBAC might not satisfy all the authorization needs of your appli…" at bounding box center [447, 242] width 373 height 87
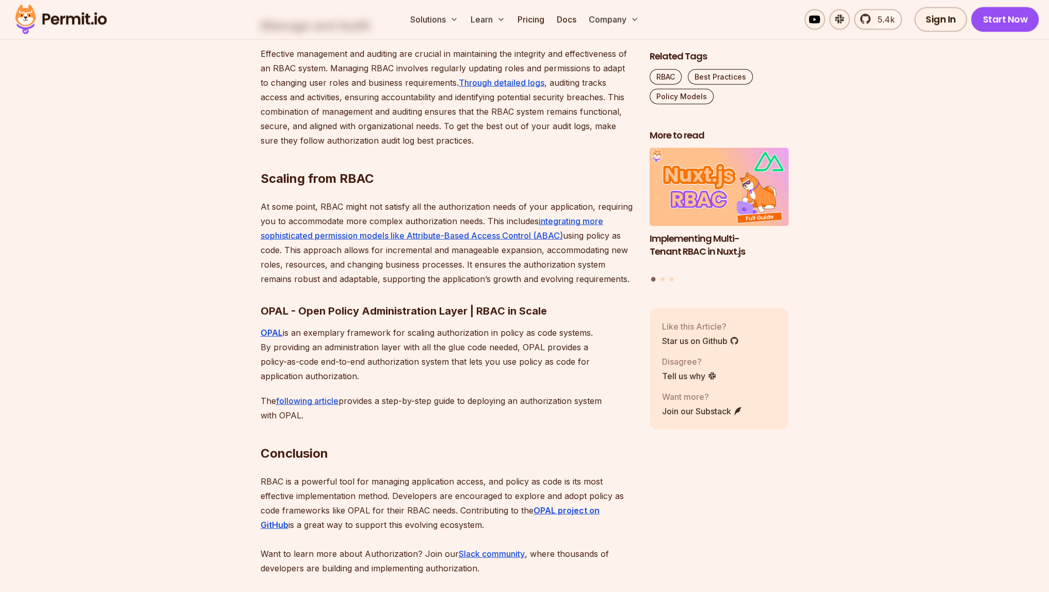
click at [582, 286] on p "At some point, RBAC might not satisfy all the authorization needs of your appli…" at bounding box center [447, 242] width 373 height 87
click at [575, 295] on div at bounding box center [575, 295] width 0 height 0
click at [613, 286] on p "At some point, RBAC might not satisfy all the authorization needs of your appli…" at bounding box center [447, 242] width 373 height 87
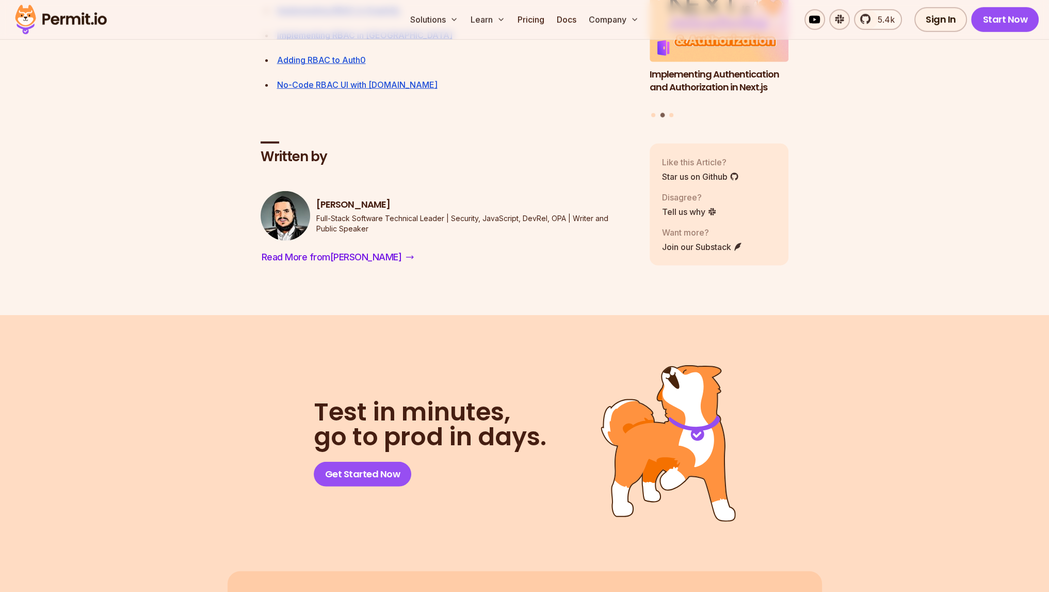
scroll to position [4074, 0]
